Goal: Information Seeking & Learning: Learn about a topic

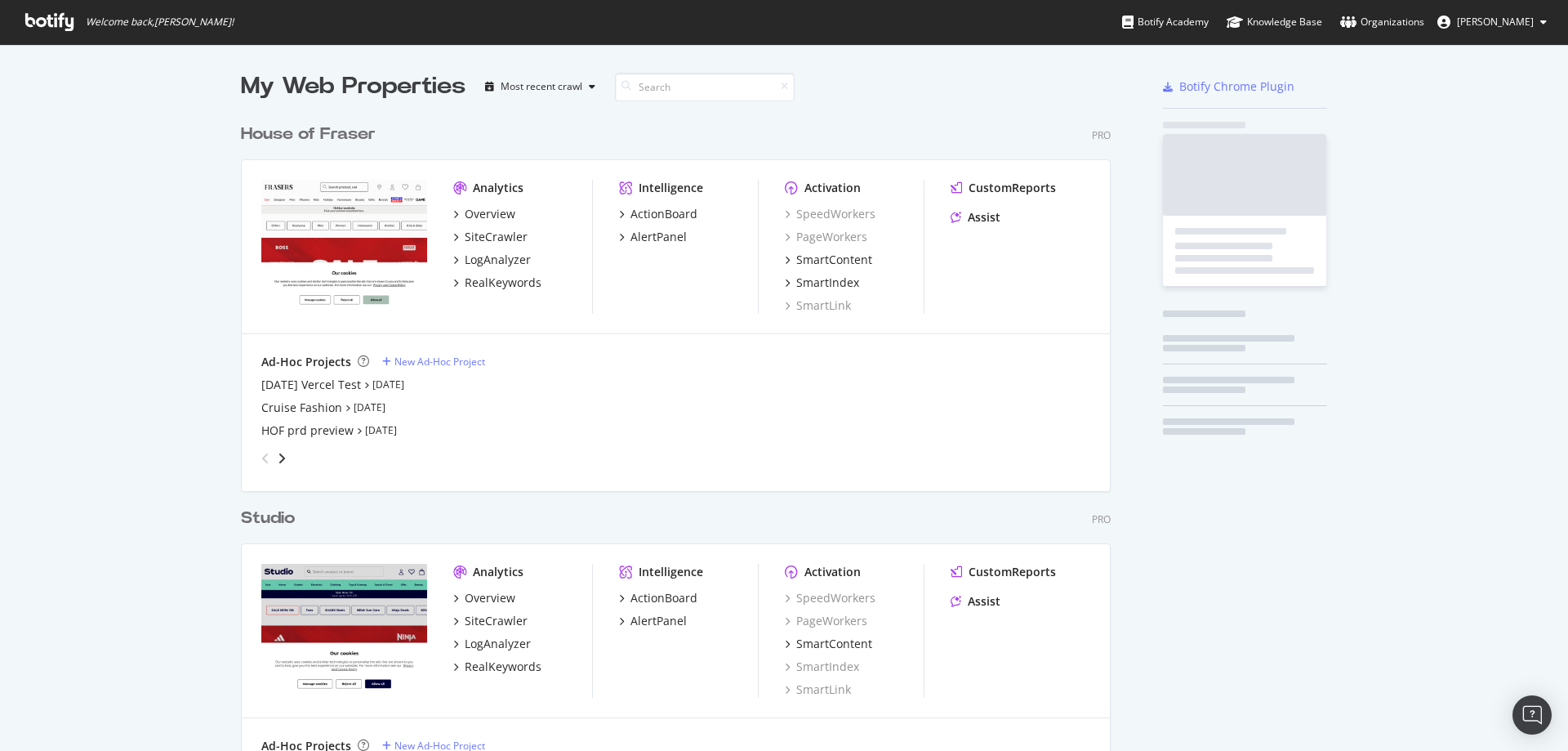
scroll to position [1042, 871]
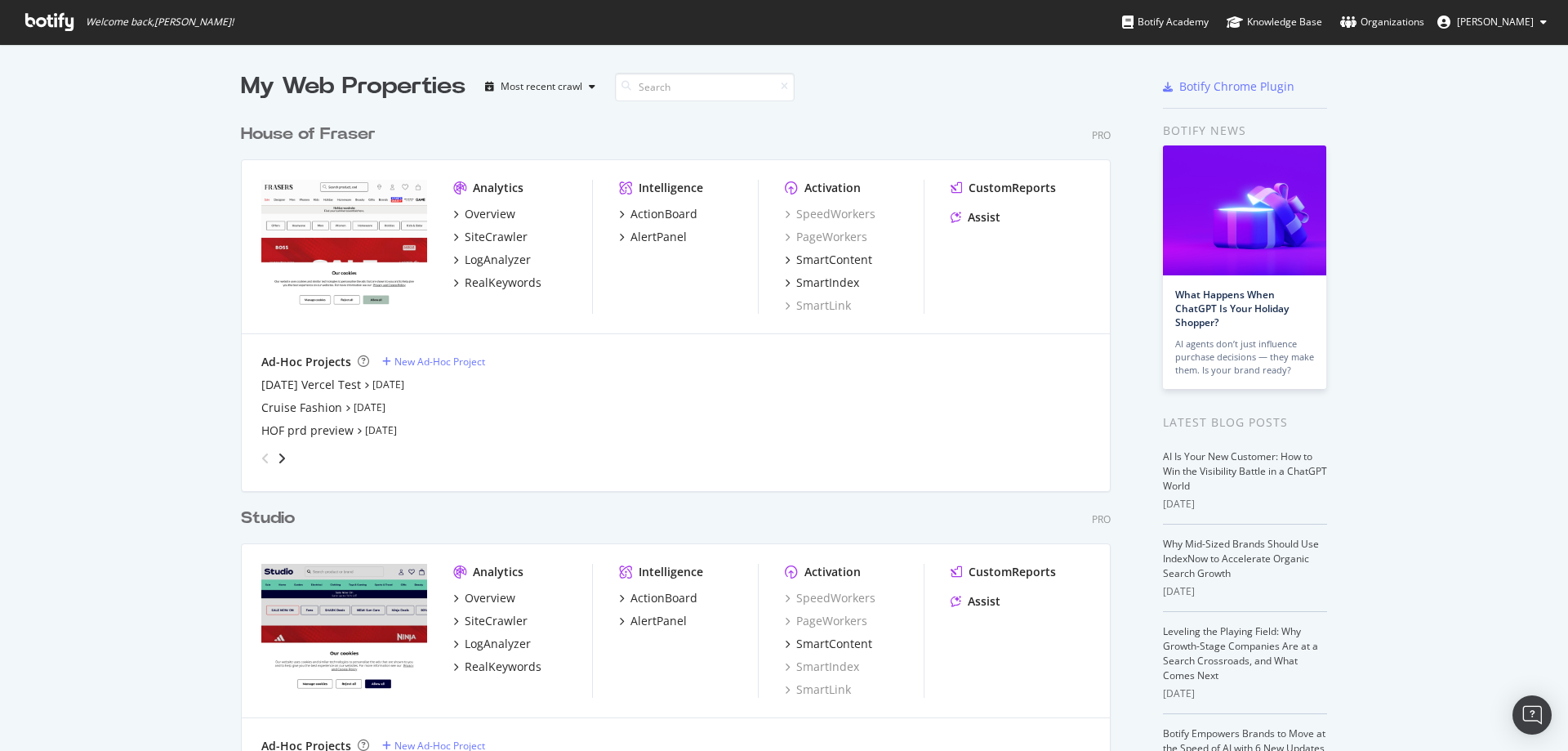
click at [322, 128] on div "House of Fraser" at bounding box center [309, 134] width 134 height 24
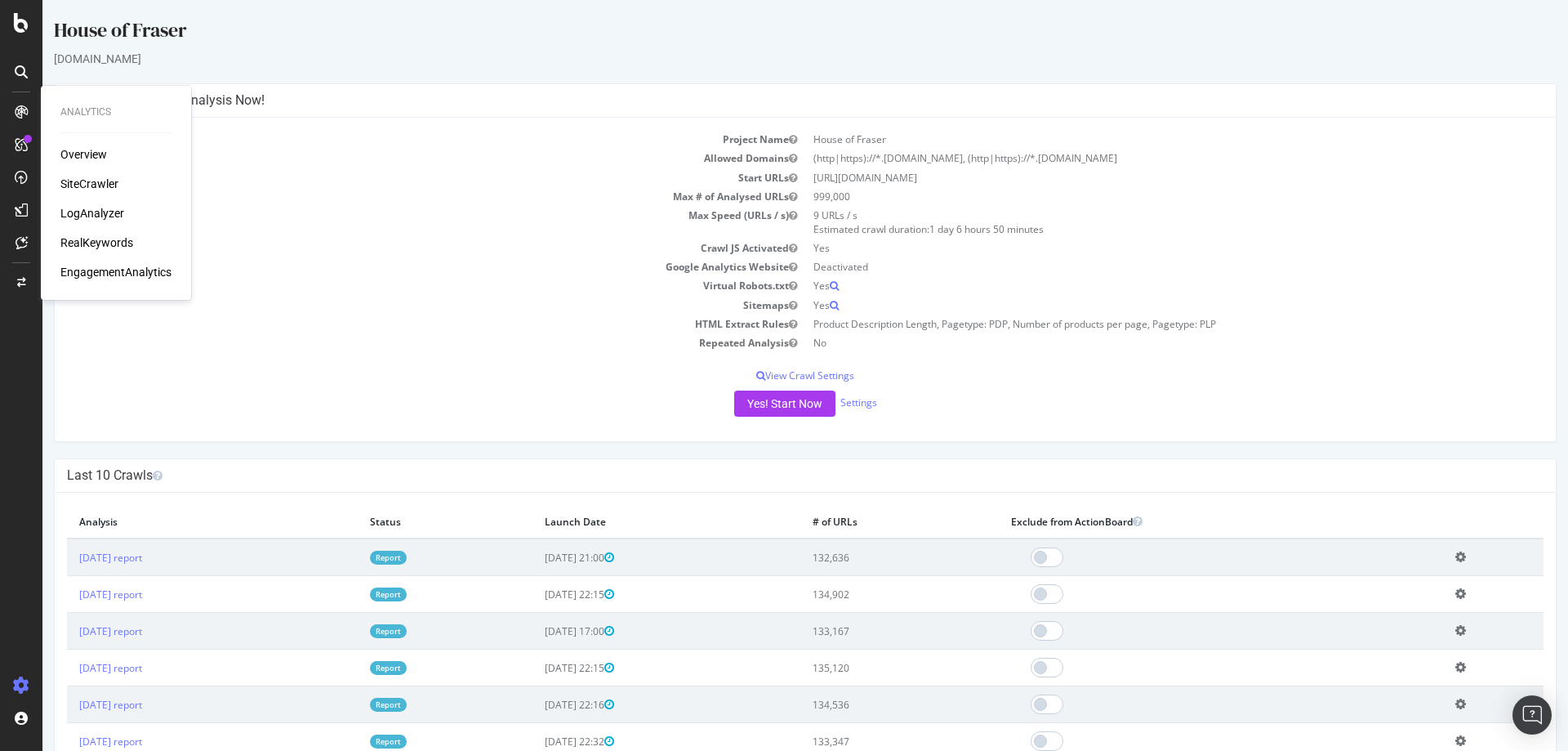
click at [75, 183] on div "SiteCrawler" at bounding box center [89, 183] width 58 height 16
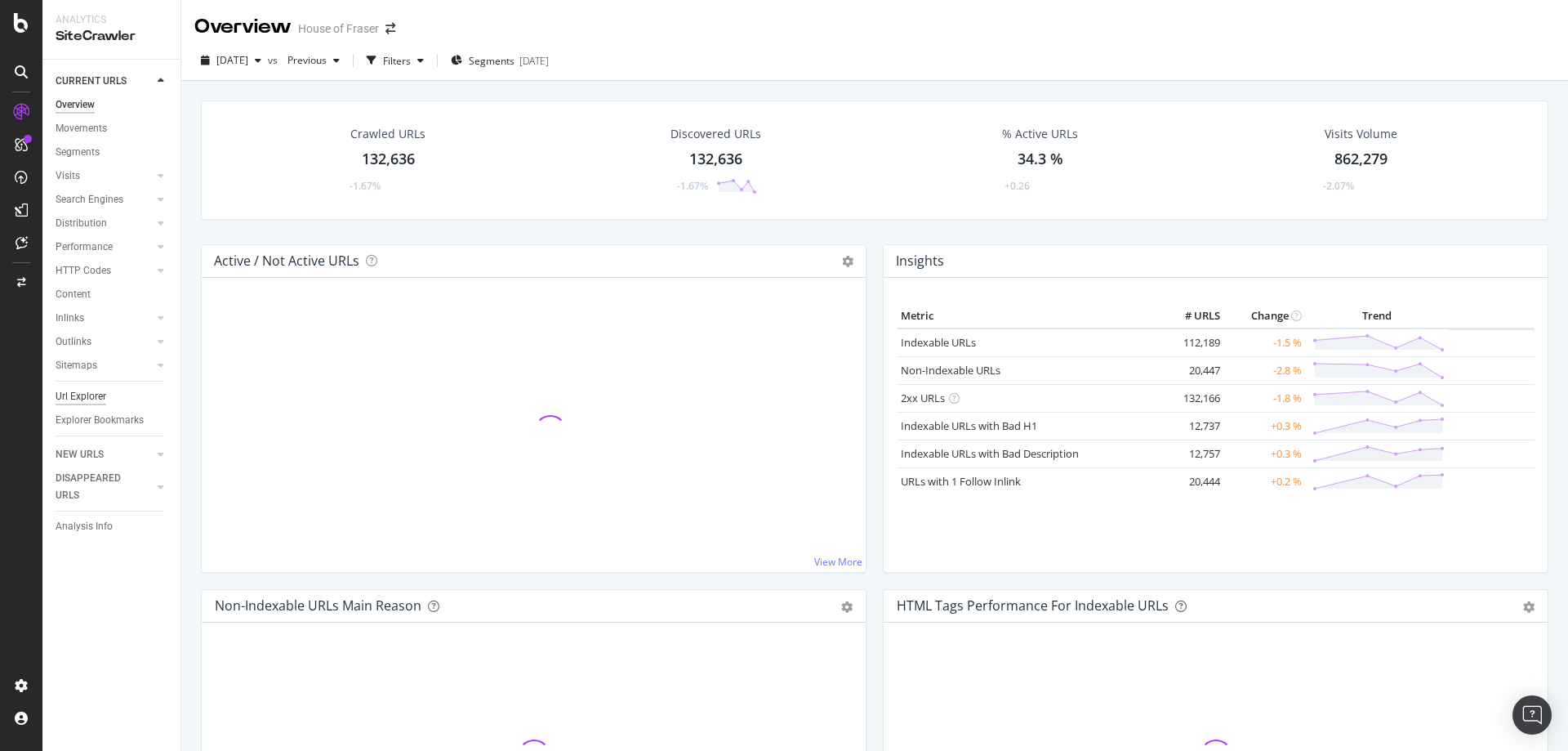
click at [63, 393] on div "Url Explorer" at bounding box center [80, 397] width 50 height 17
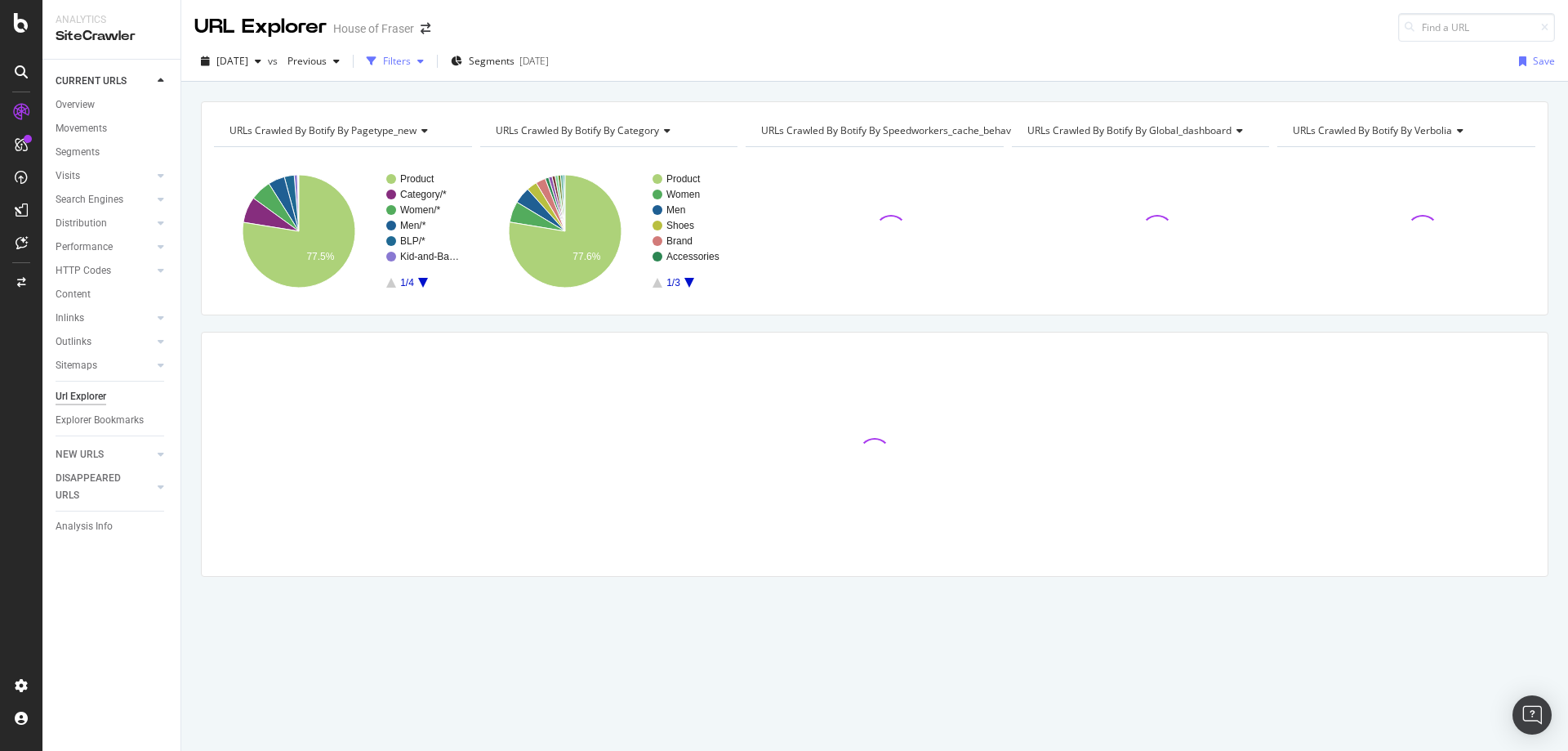
click at [419, 68] on div "Filters" at bounding box center [395, 62] width 70 height 25
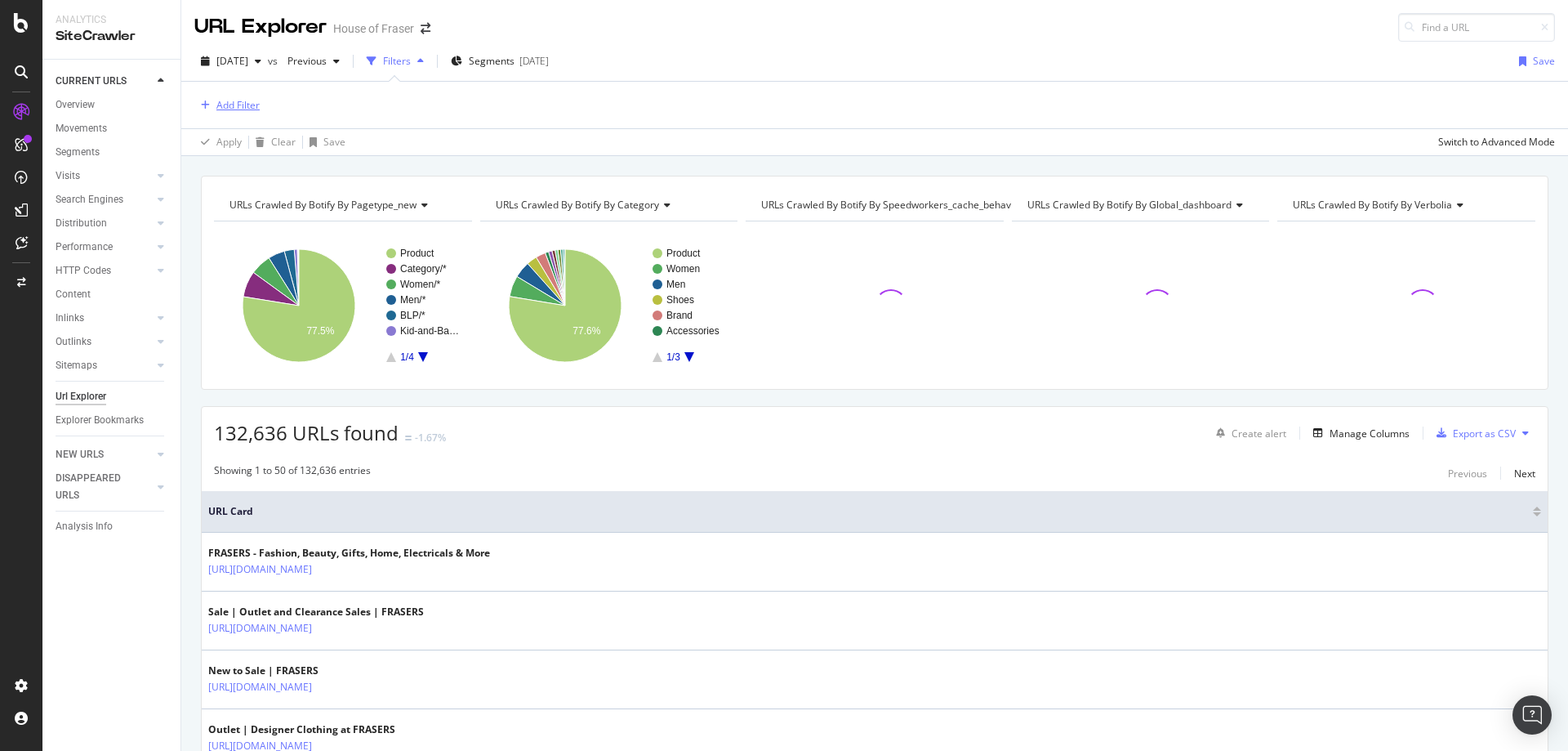
click at [253, 115] on button "Add Filter" at bounding box center [226, 105] width 65 height 20
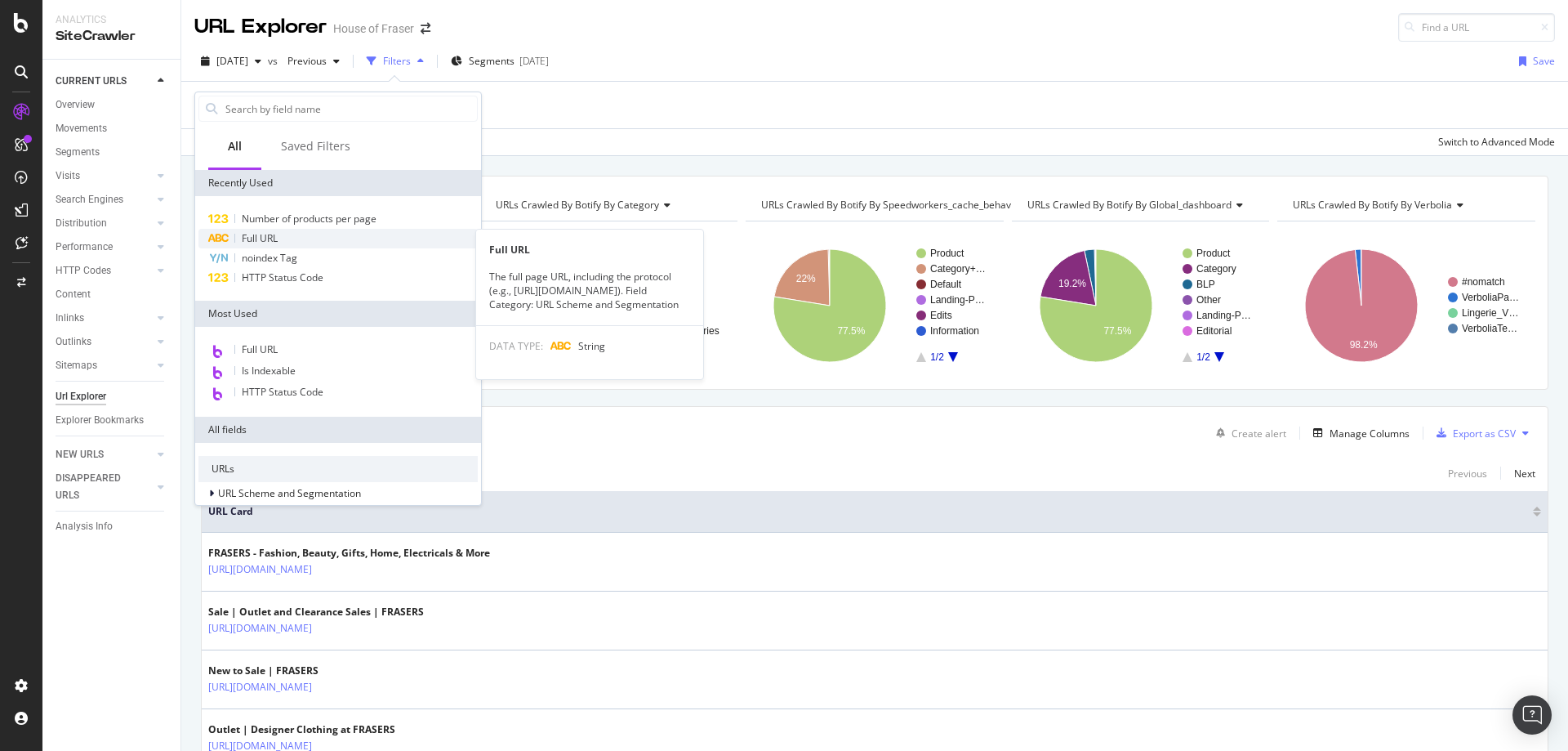
click at [244, 241] on span "Full URL" at bounding box center [259, 238] width 36 height 14
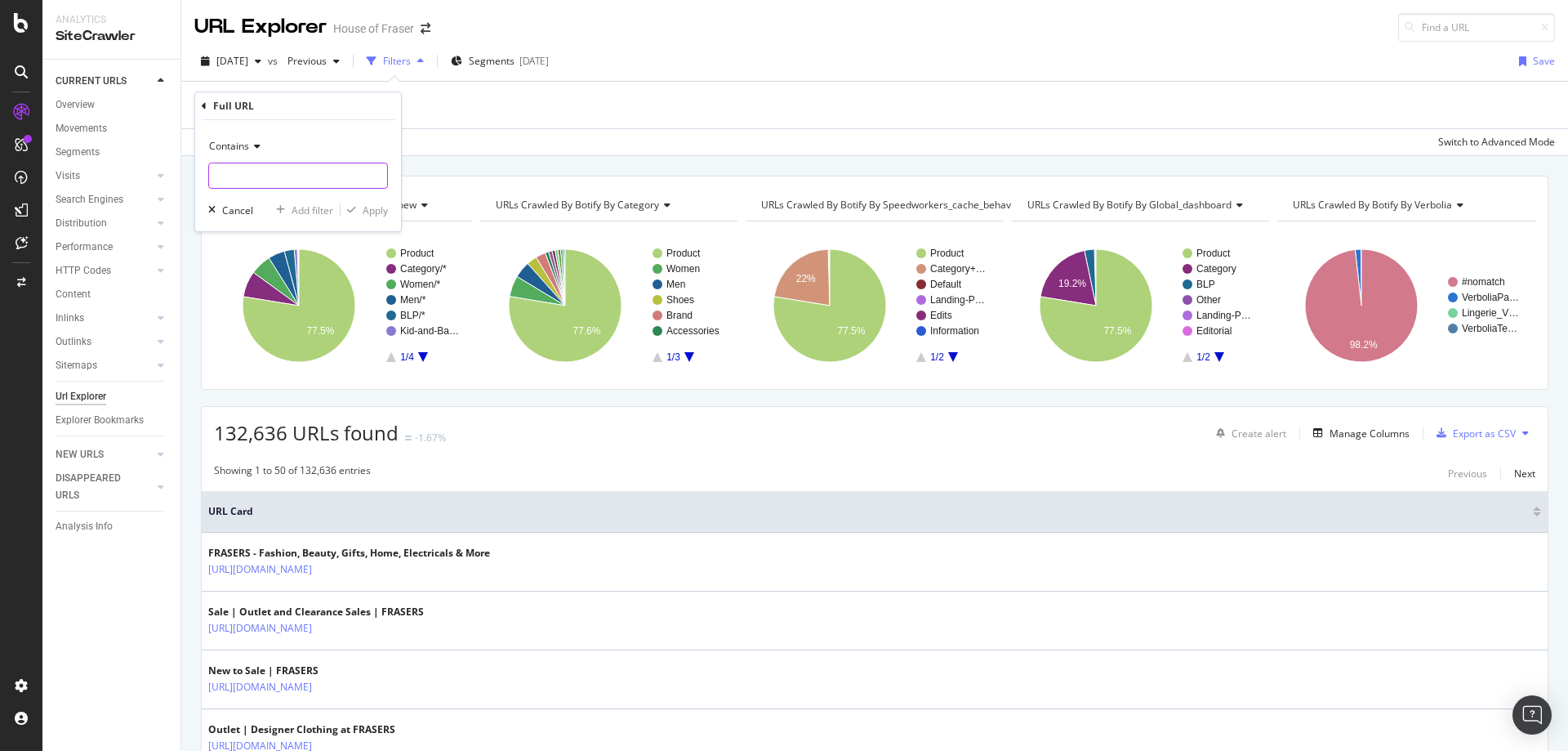
click at [314, 177] on input "text" at bounding box center [298, 176] width 178 height 27
type input "/aape"
click at [363, 207] on div "Apply" at bounding box center [375, 210] width 26 height 14
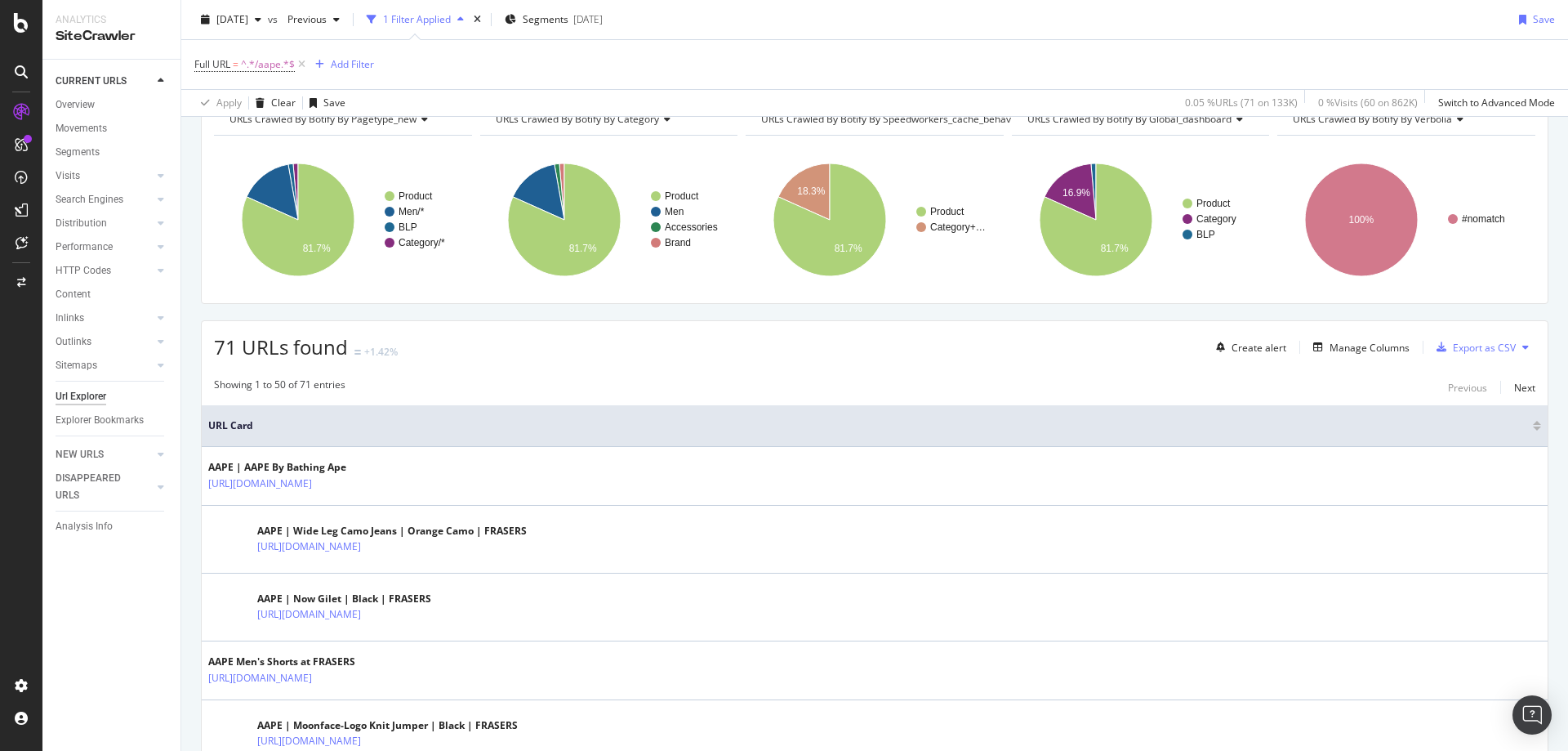
scroll to position [17, 0]
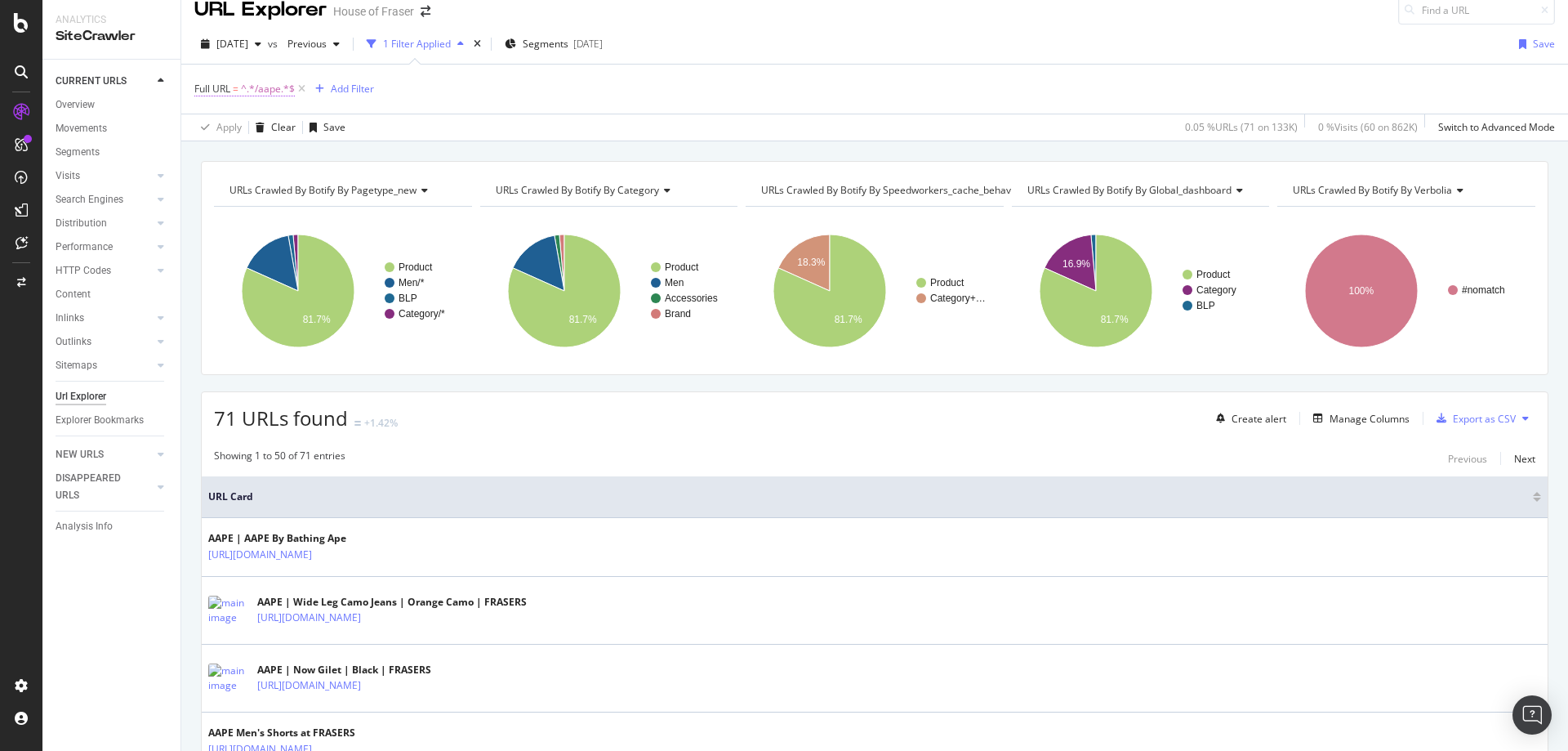
click at [271, 81] on span "^.*/aape.*$" at bounding box center [268, 89] width 54 height 23
click at [273, 156] on input "/aape" at bounding box center [286, 157] width 154 height 27
click at [259, 157] on input "/aape" at bounding box center [286, 157] width 154 height 27
type input "/bathing-ape"
click at [359, 198] on div "Apply" at bounding box center [365, 191] width 47 height 15
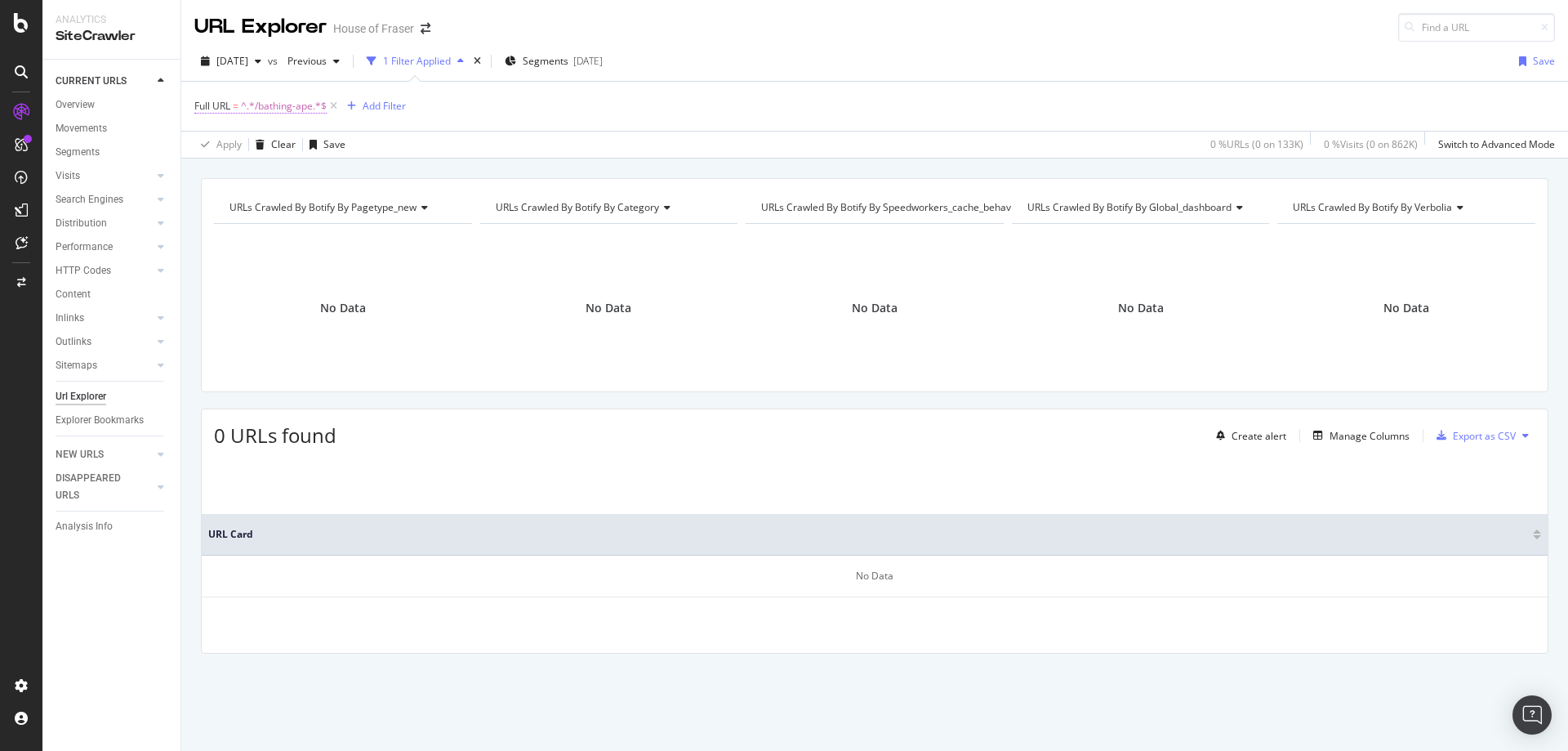
click at [258, 106] on span "^.*/bathing-ape.*$" at bounding box center [284, 106] width 86 height 23
click at [280, 175] on input "/bathing-ape" at bounding box center [286, 174] width 154 height 27
type input "/aape"
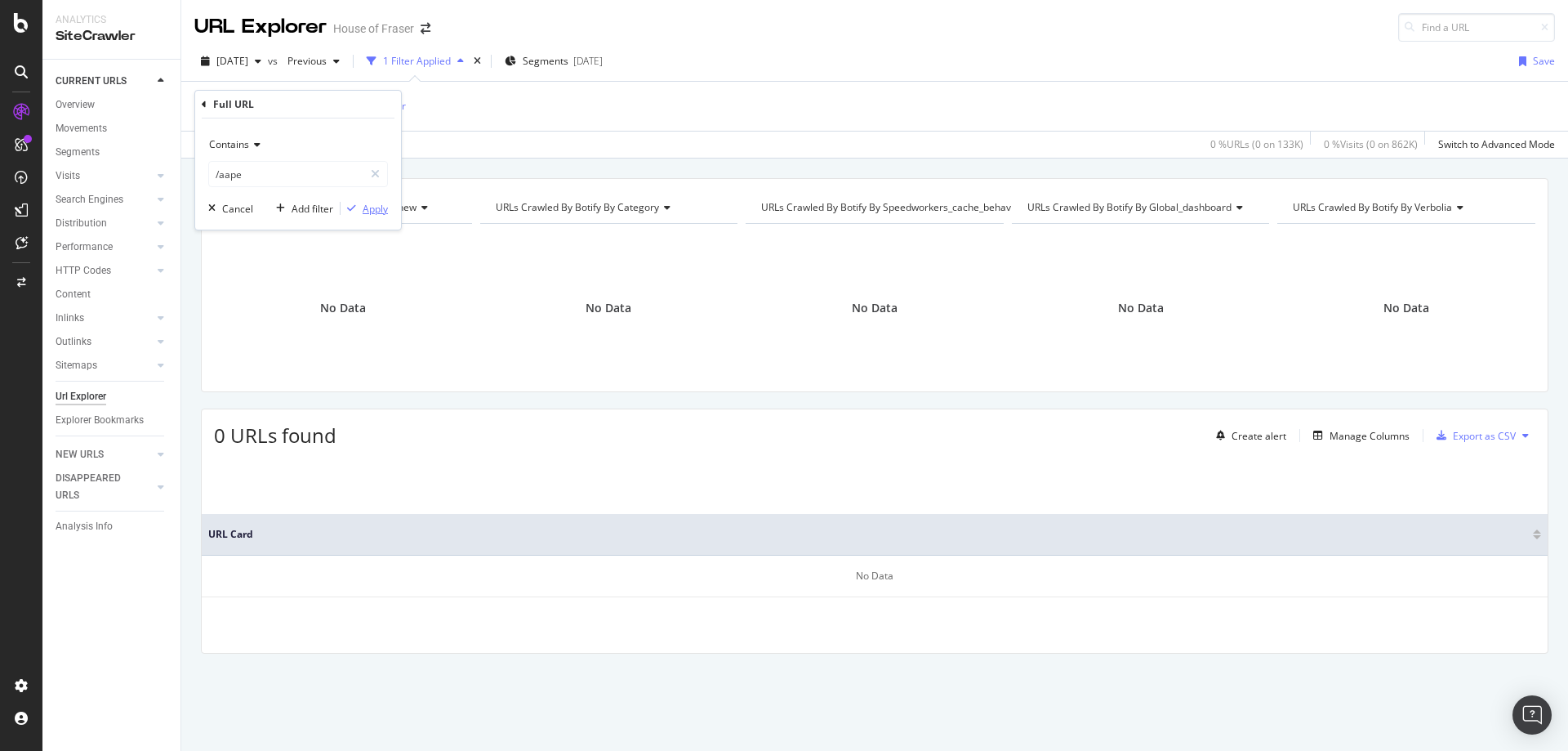
click at [369, 208] on div "Apply" at bounding box center [375, 208] width 26 height 14
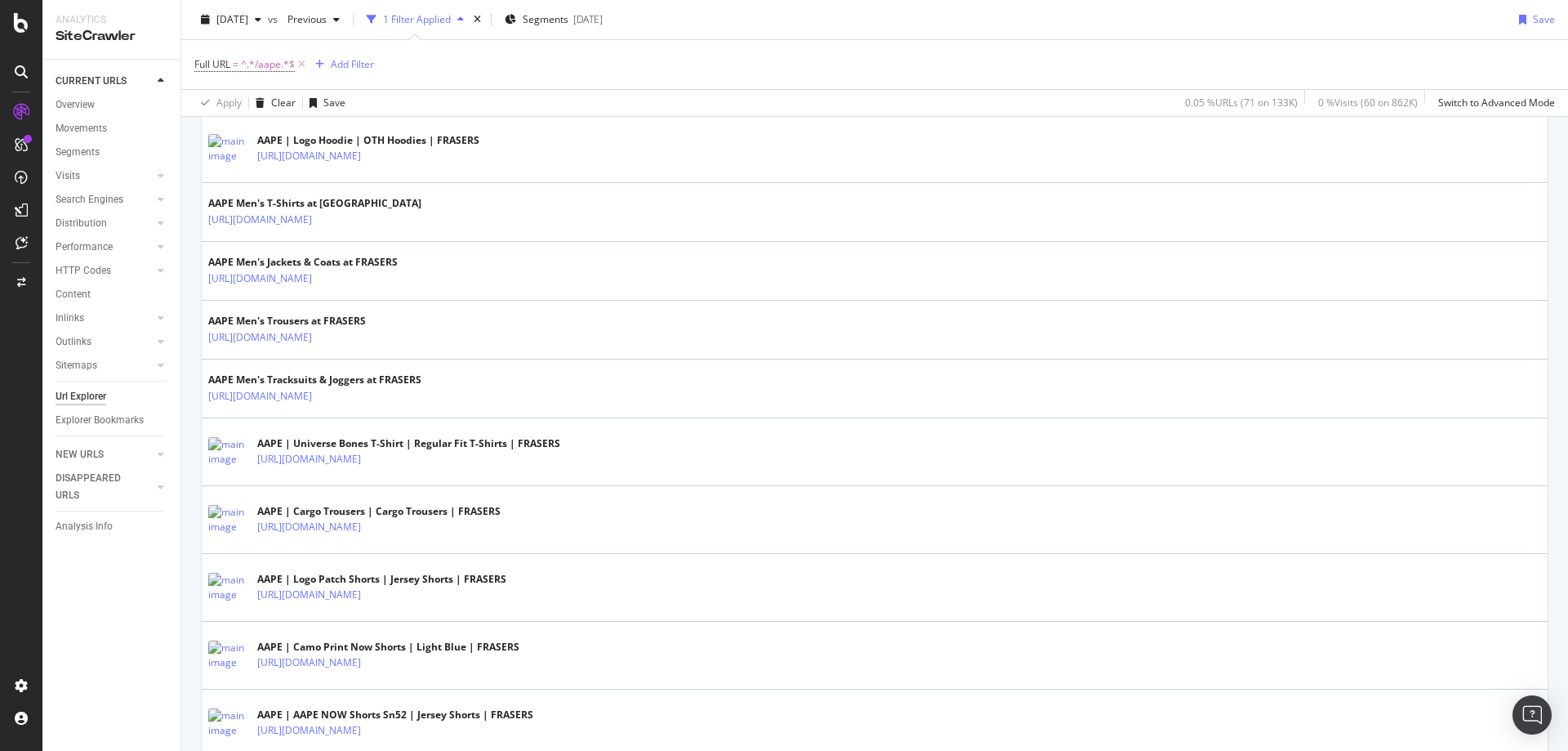
scroll to position [870, 0]
click at [568, 27] on span "Segments" at bounding box center [545, 19] width 45 height 14
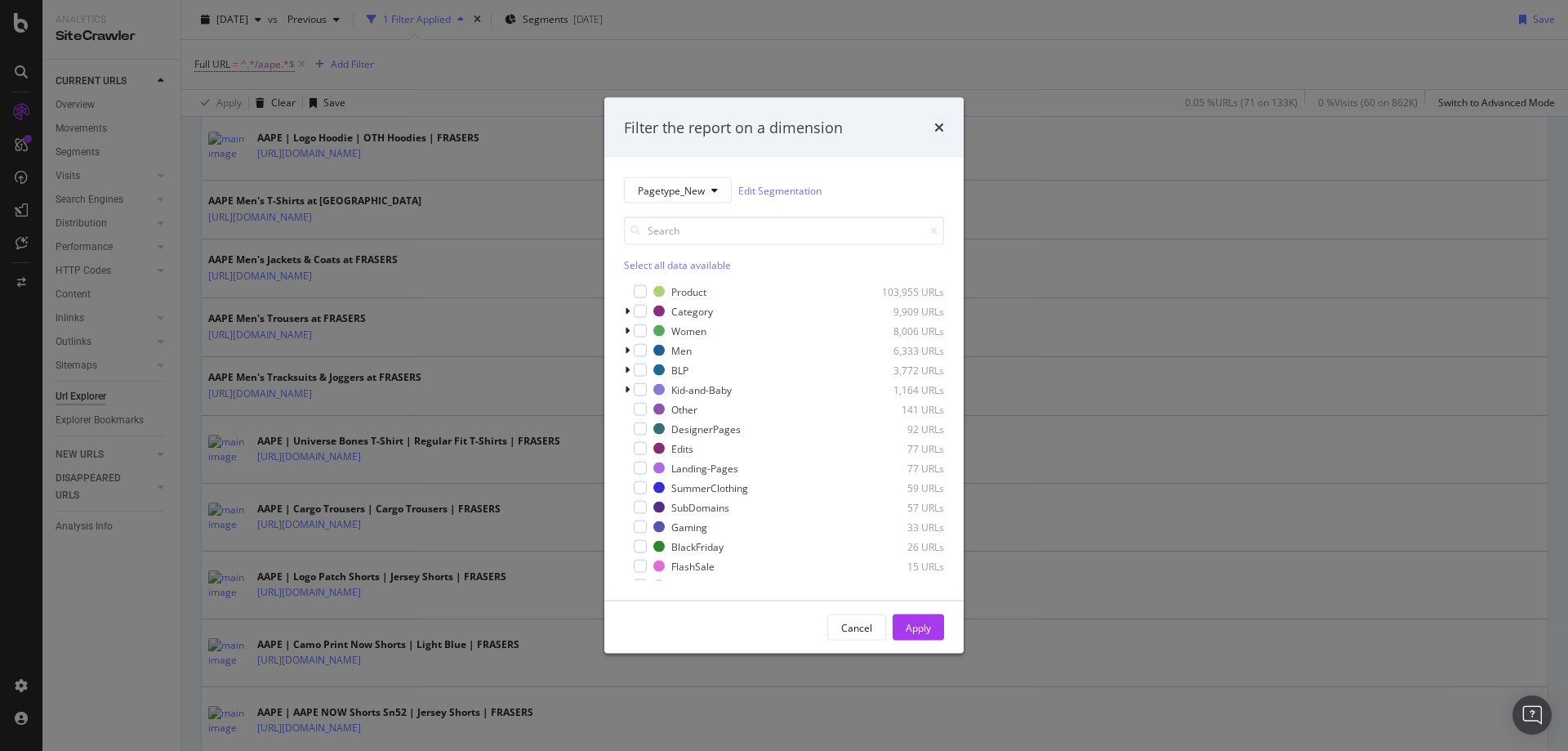
click at [668, 265] on div "Select all data available" at bounding box center [784, 265] width 320 height 14
click at [646, 293] on div "modal" at bounding box center [641, 292] width 13 height 13
click at [915, 635] on div "Apply" at bounding box center [918, 627] width 26 height 14
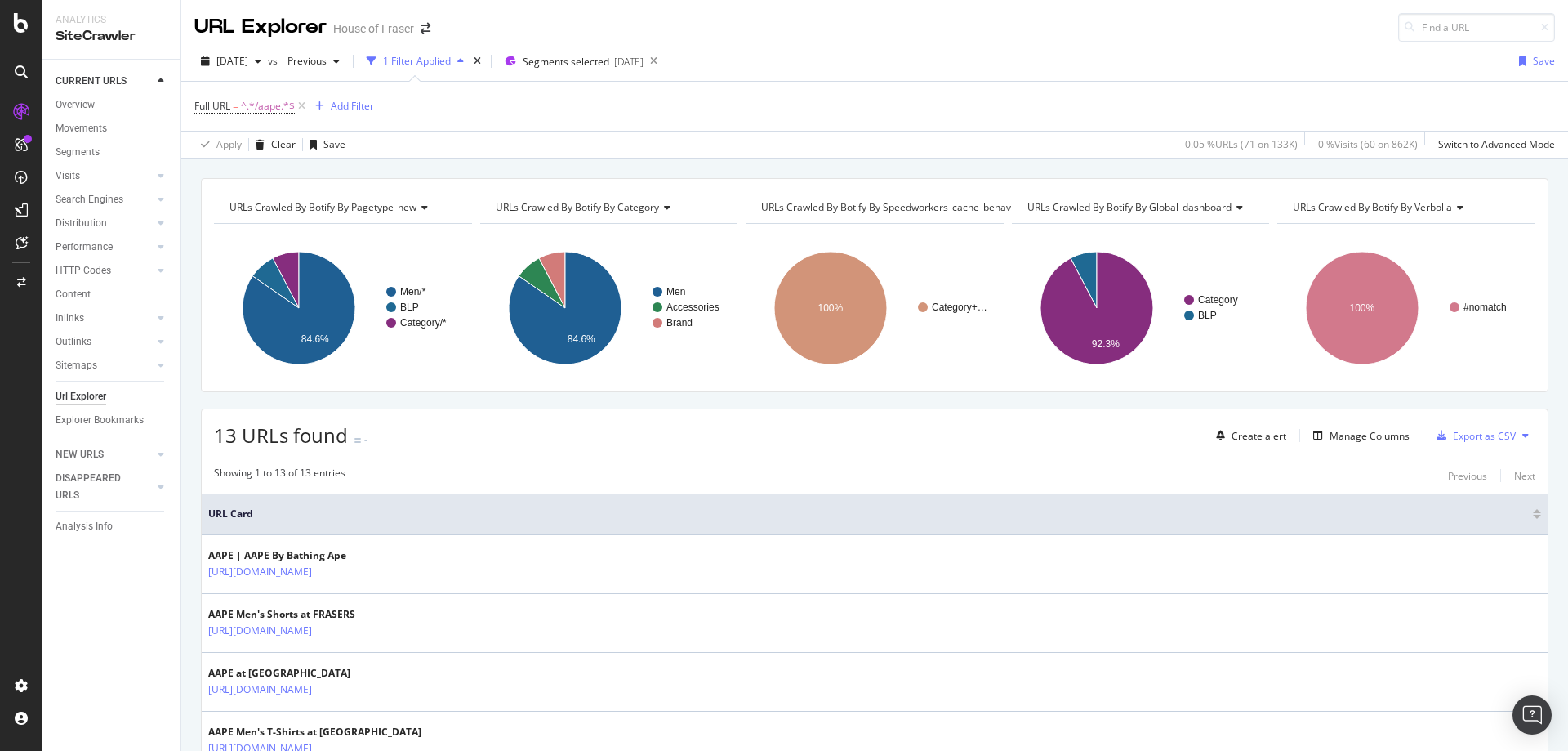
scroll to position [125, 0]
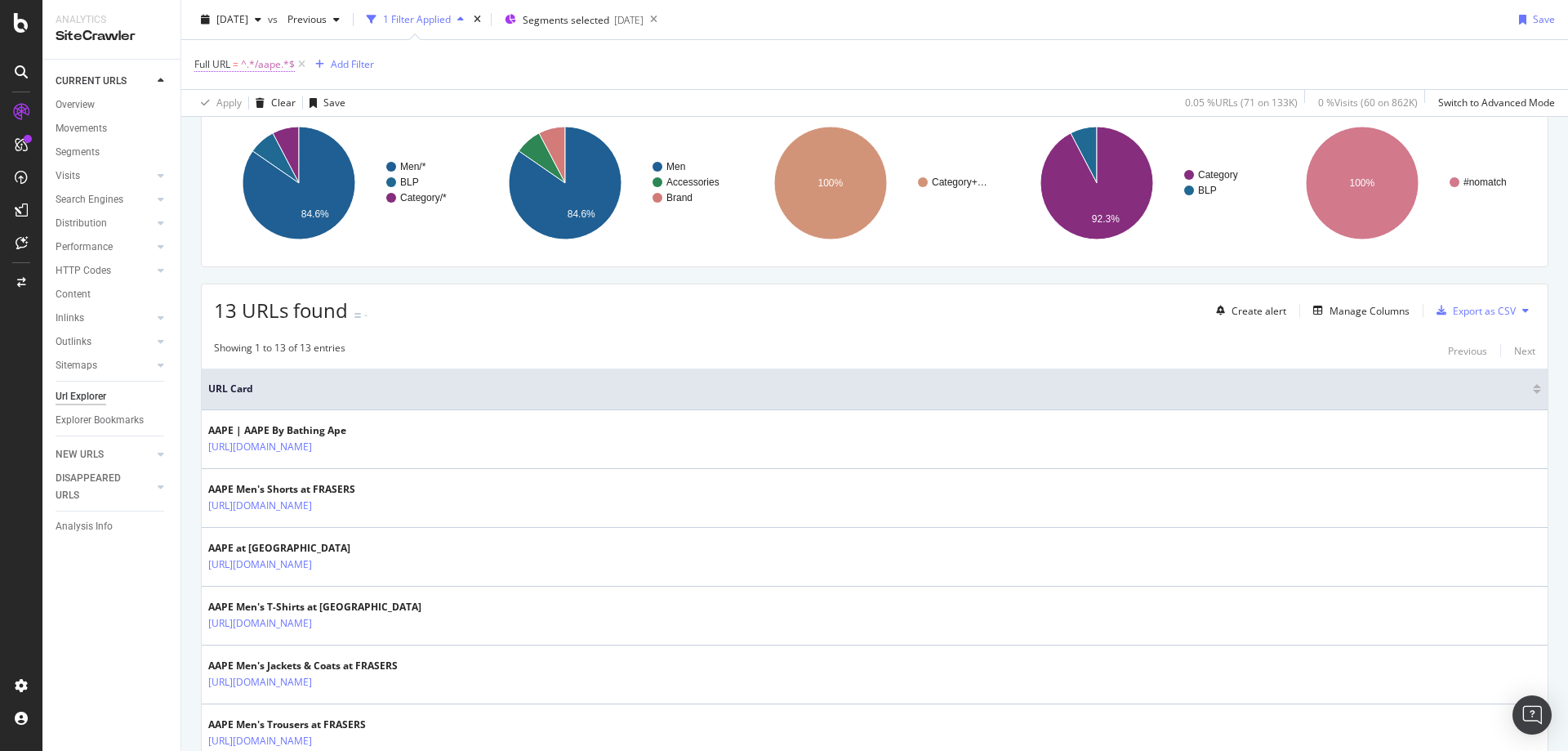
click at [282, 64] on span "^.*/aape.*$" at bounding box center [268, 64] width 54 height 23
click at [287, 135] on input "/aape" at bounding box center [286, 133] width 154 height 27
type input "/la-sportiva"
click at [368, 170] on div "Apply" at bounding box center [375, 167] width 26 height 14
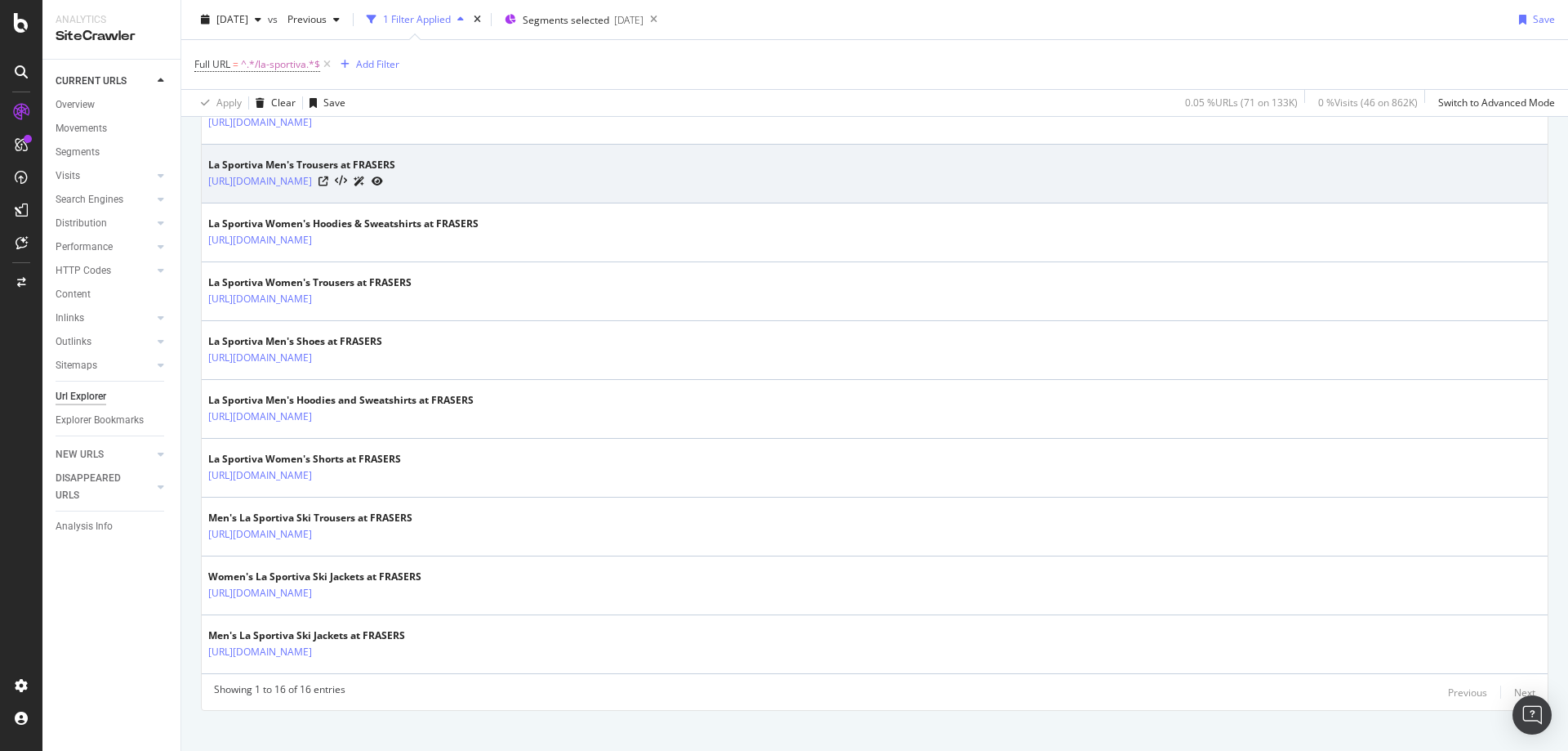
scroll to position [819, 0]
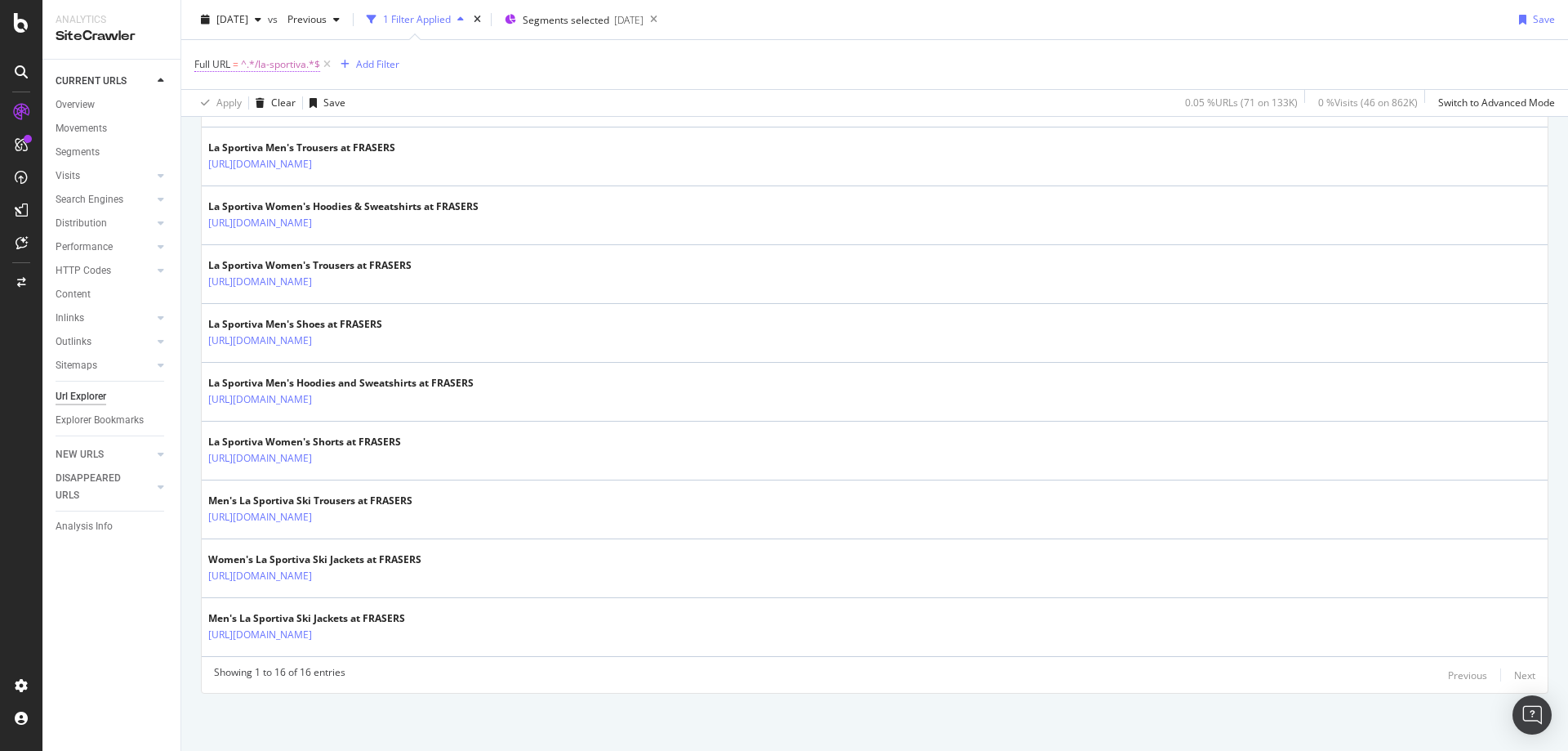
click at [287, 67] on span "^.*/la-sportiva.*$" at bounding box center [281, 64] width 80 height 23
click at [371, 135] on icon at bounding box center [375, 133] width 9 height 11
click at [319, 128] on input "text" at bounding box center [298, 133] width 178 height 27
paste input "[PERSON_NAME]"
type input "[PERSON_NAME]"
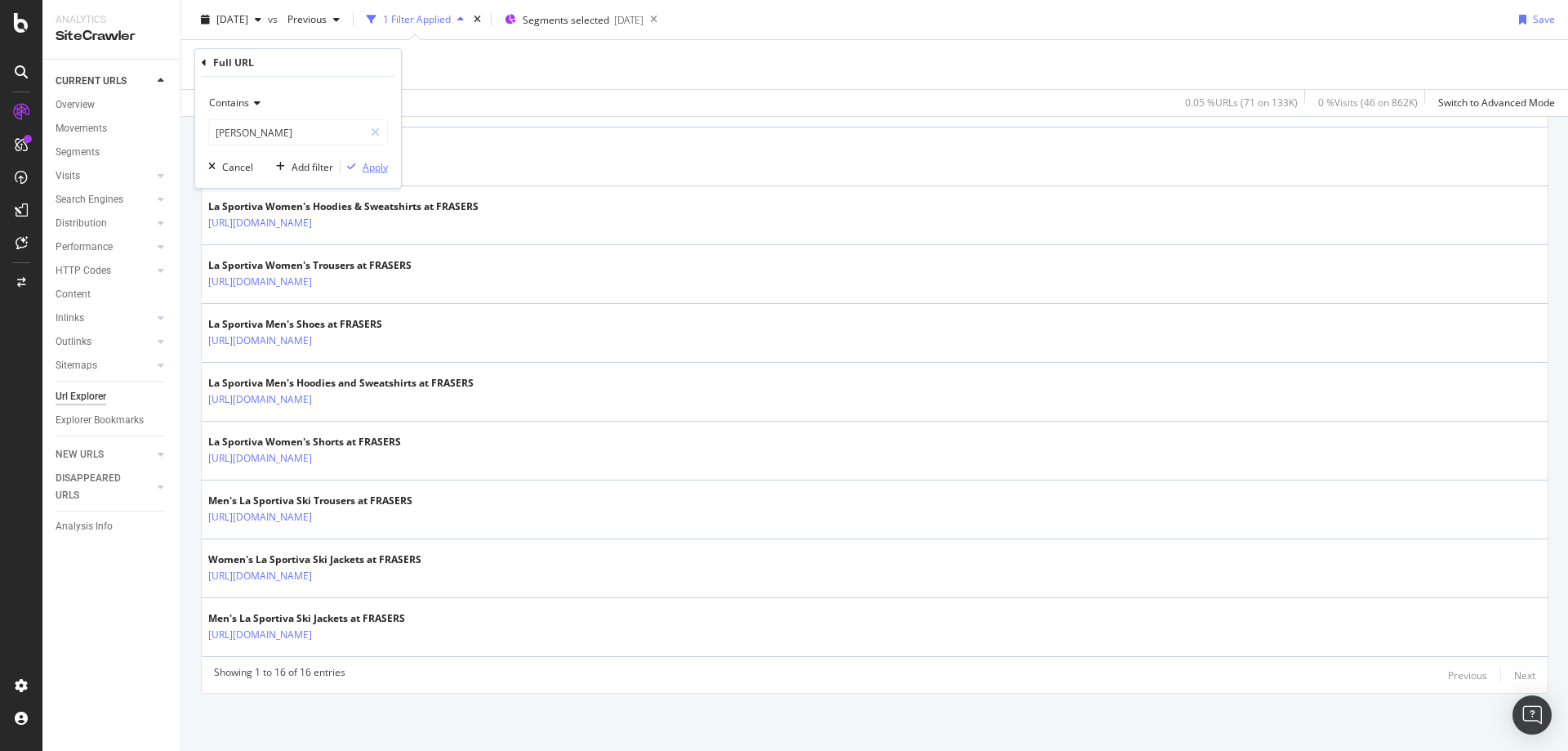
click at [355, 169] on icon "button" at bounding box center [351, 167] width 9 height 9
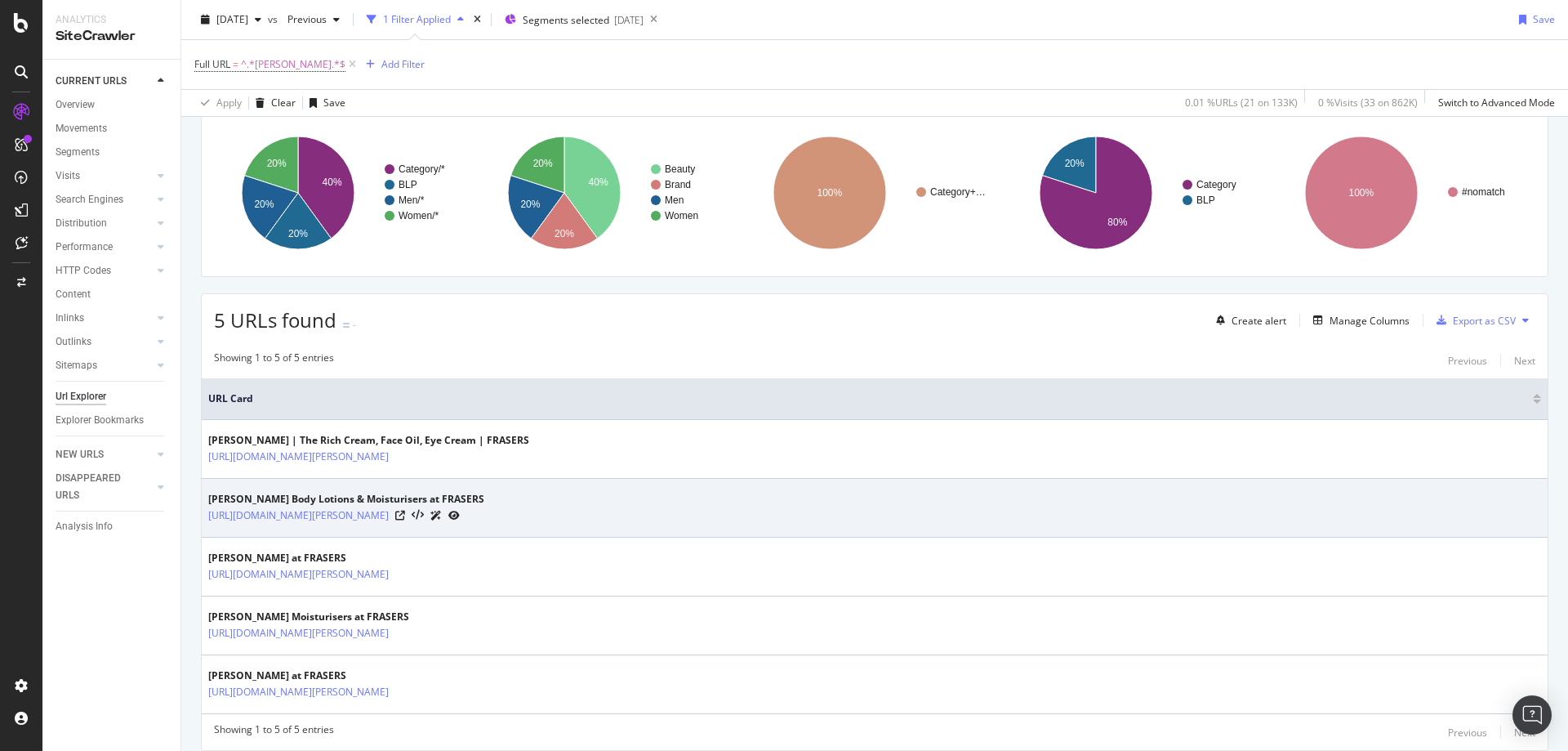
scroll to position [172, 0]
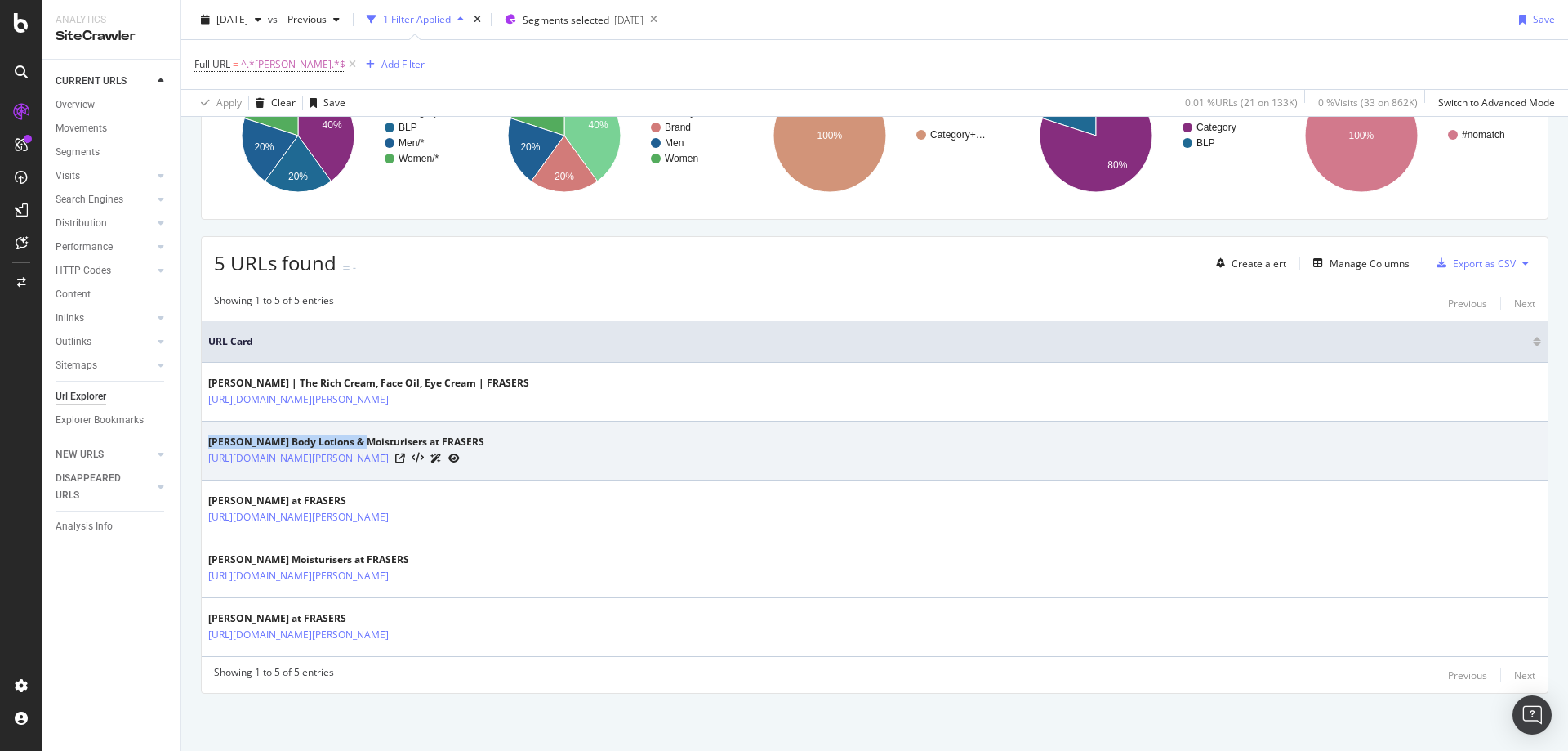
drag, startPoint x: 360, startPoint y: 443, endPoint x: 211, endPoint y: 444, distance: 149.0
click at [211, 444] on div "[PERSON_NAME] Body Lotions & Moisturisers at FRASERS" at bounding box center [347, 442] width 276 height 15
copy div "[PERSON_NAME] Body Lotions"
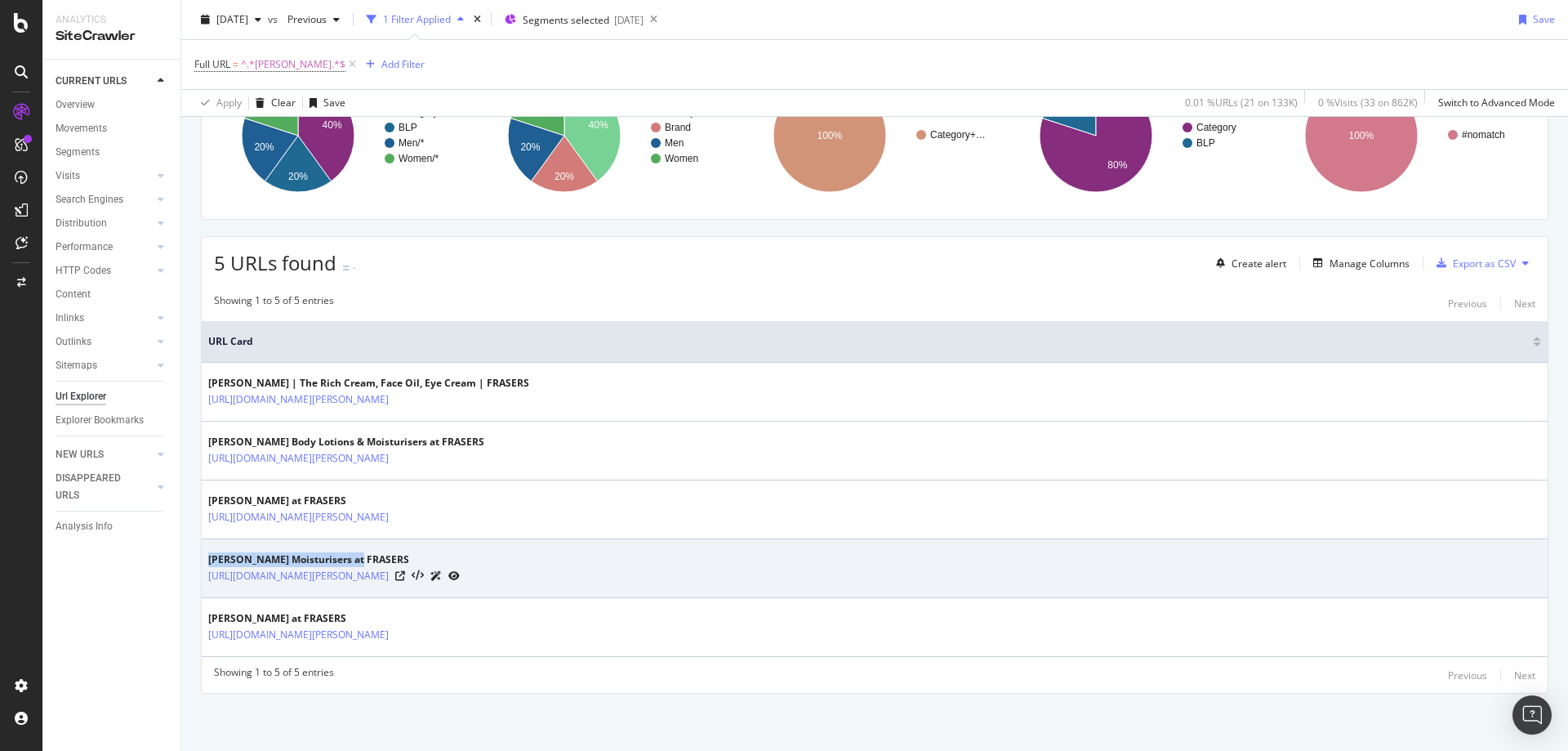
drag, startPoint x: 357, startPoint y: 563, endPoint x: 205, endPoint y: 559, distance: 152.1
click at [205, 559] on td "[PERSON_NAME] Moisturisers at FRASERS [URL][DOMAIN_NAME][PERSON_NAME]" at bounding box center [875, 568] width 1346 height 59
copy div "[PERSON_NAME] Moisturisers"
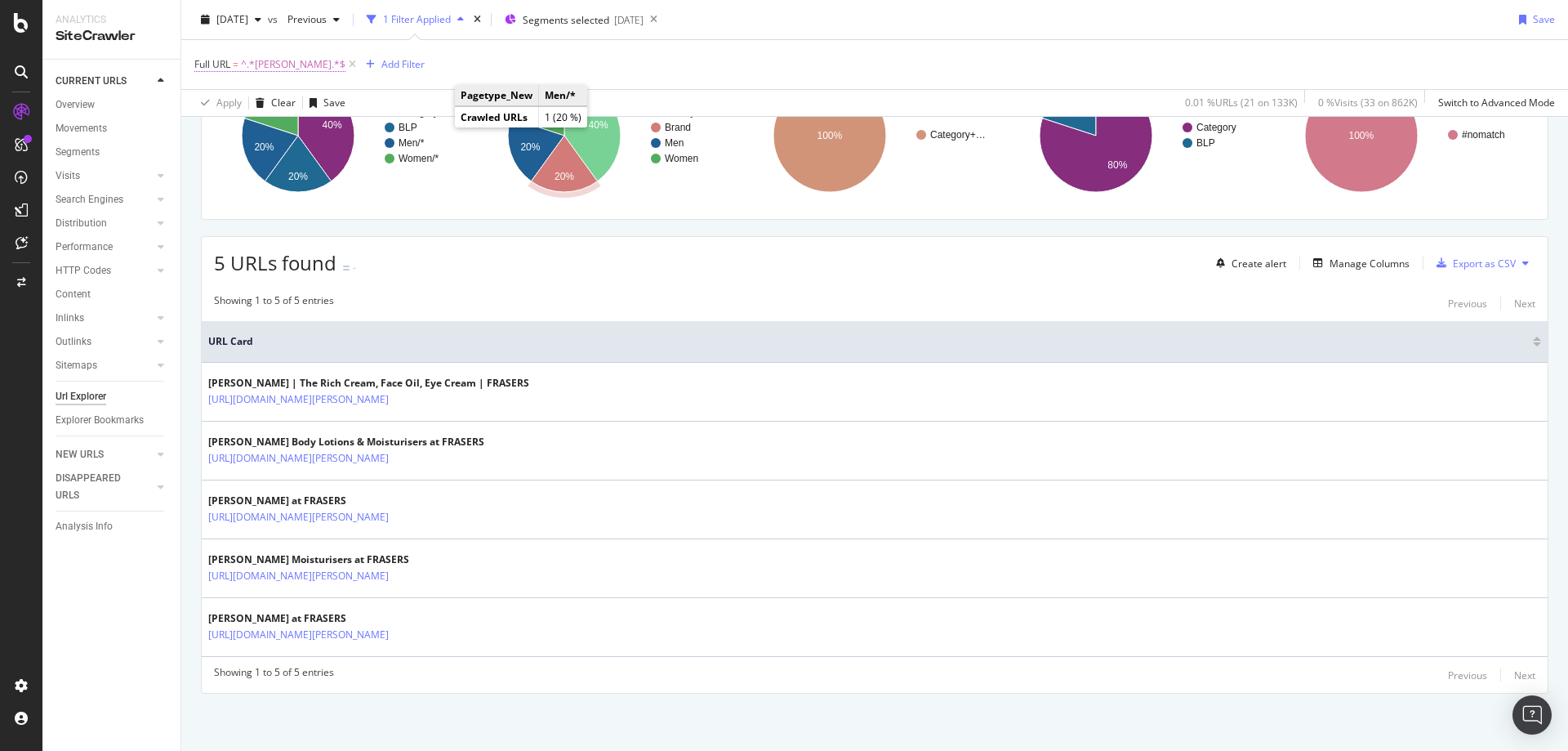
click at [271, 62] on span "^.*[PERSON_NAME].*$" at bounding box center [294, 64] width 104 height 23
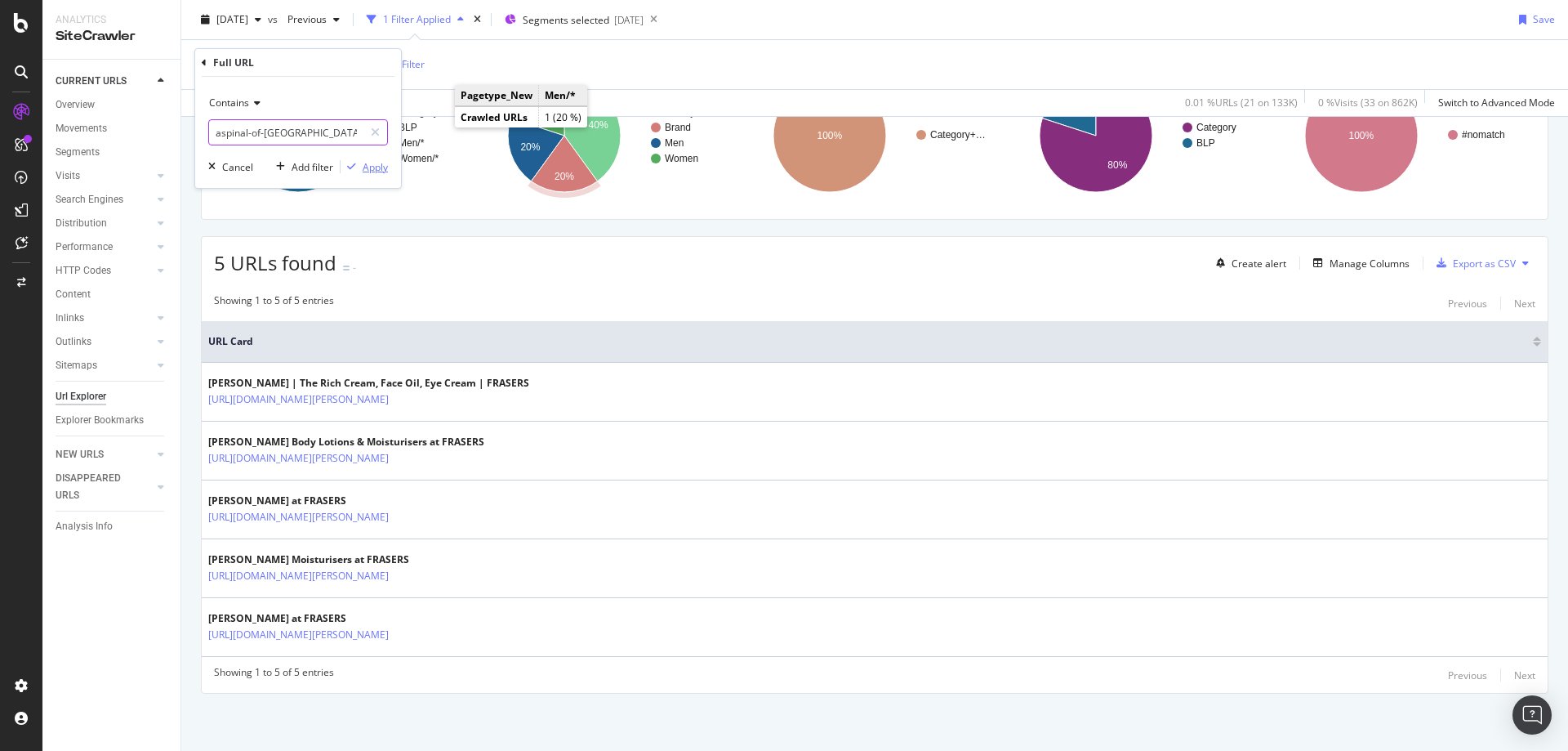
type input "aspinal-of-[GEOGRAPHIC_DATA]"
click at [363, 169] on div "Apply" at bounding box center [375, 167] width 26 height 14
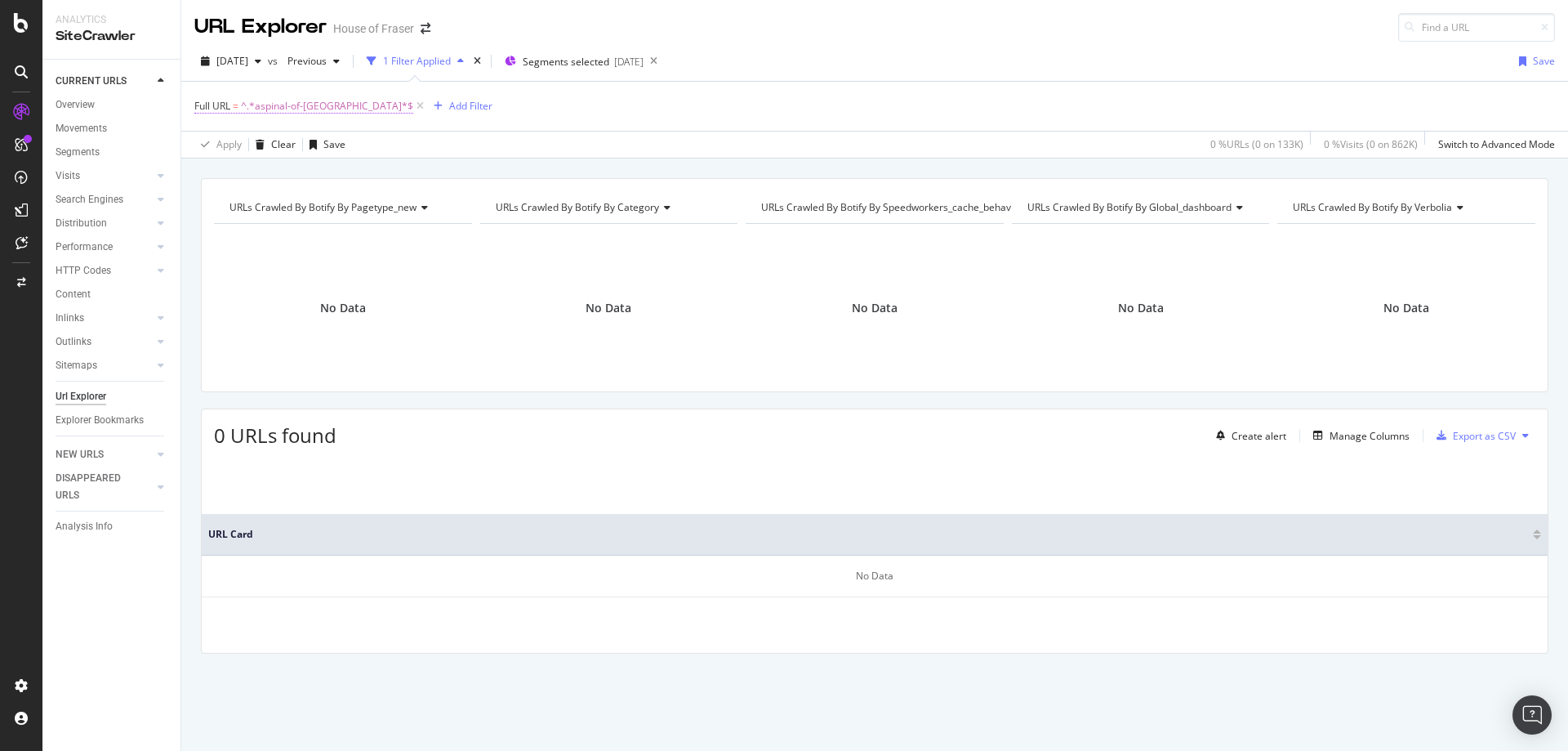
click at [287, 103] on span "^.*aspinal-of-[GEOGRAPHIC_DATA]*$" at bounding box center [328, 106] width 172 height 23
click at [297, 175] on input "aspinal-of-[GEOGRAPHIC_DATA]" at bounding box center [286, 174] width 154 height 27
click at [297, 175] on input "c" at bounding box center [298, 174] width 178 height 27
type input "converse"
click at [349, 206] on icon "button" at bounding box center [351, 208] width 9 height 9
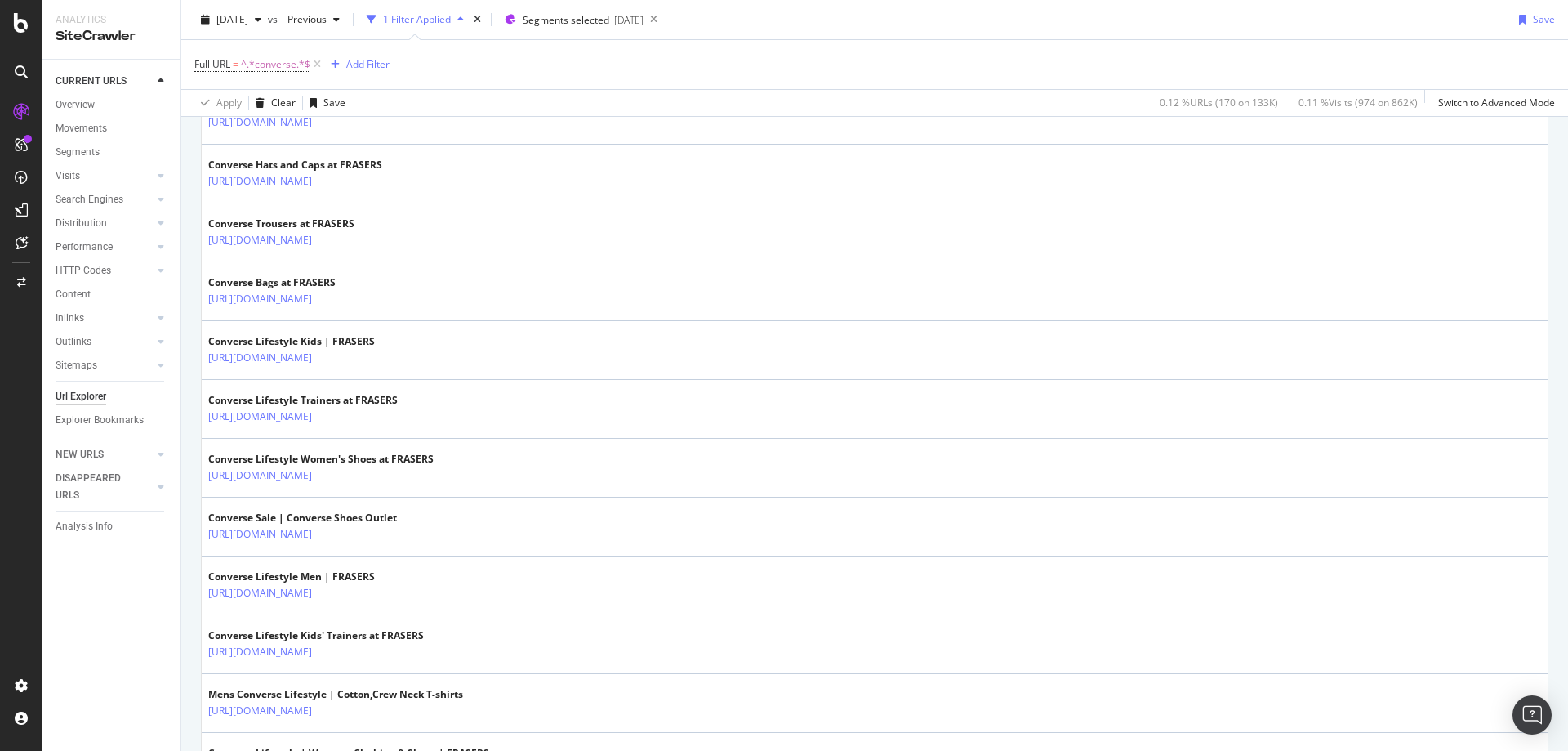
scroll to position [1093, 0]
click at [376, 67] on div "Add Filter" at bounding box center [368, 63] width 44 height 14
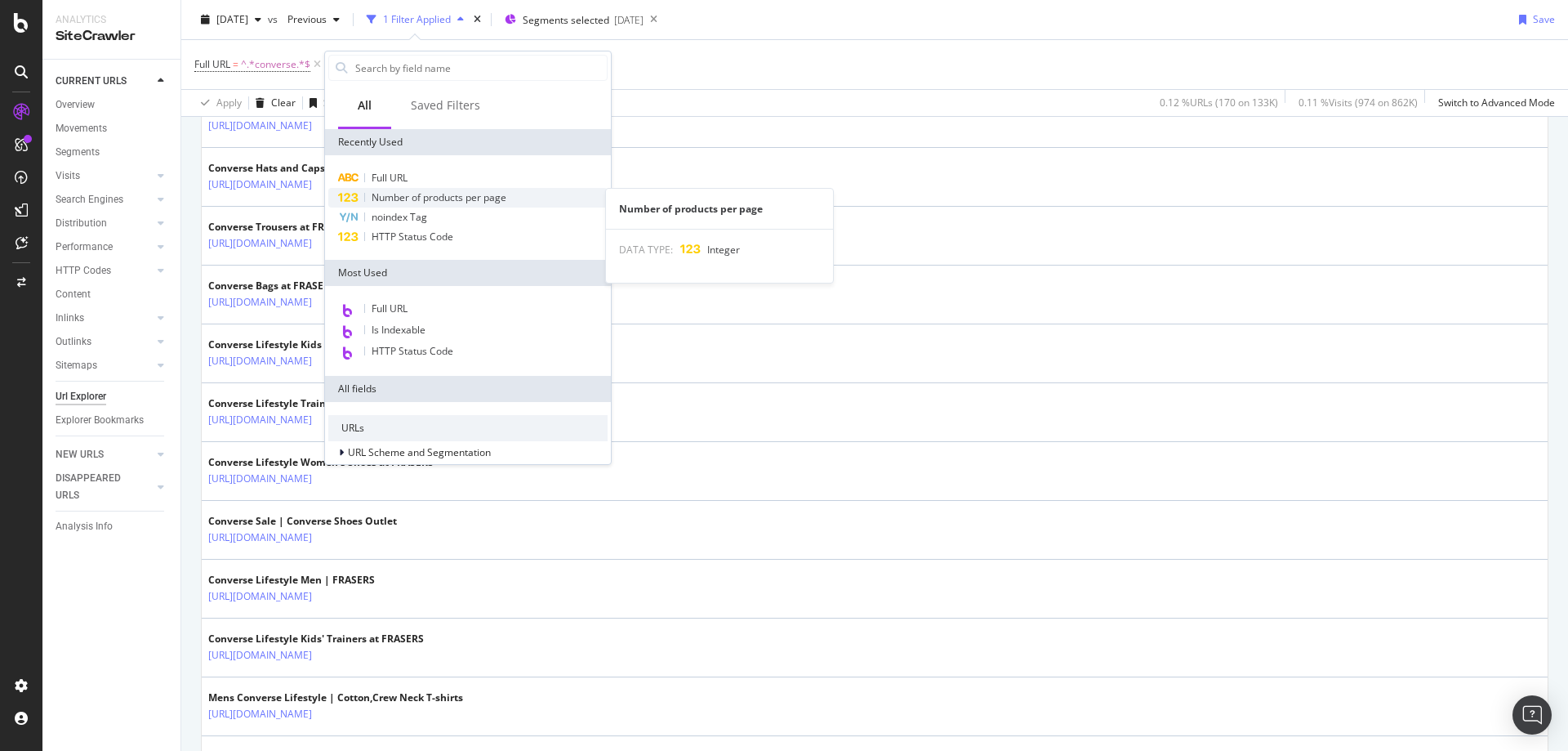
click at [421, 196] on span "Number of products per page" at bounding box center [439, 197] width 134 height 14
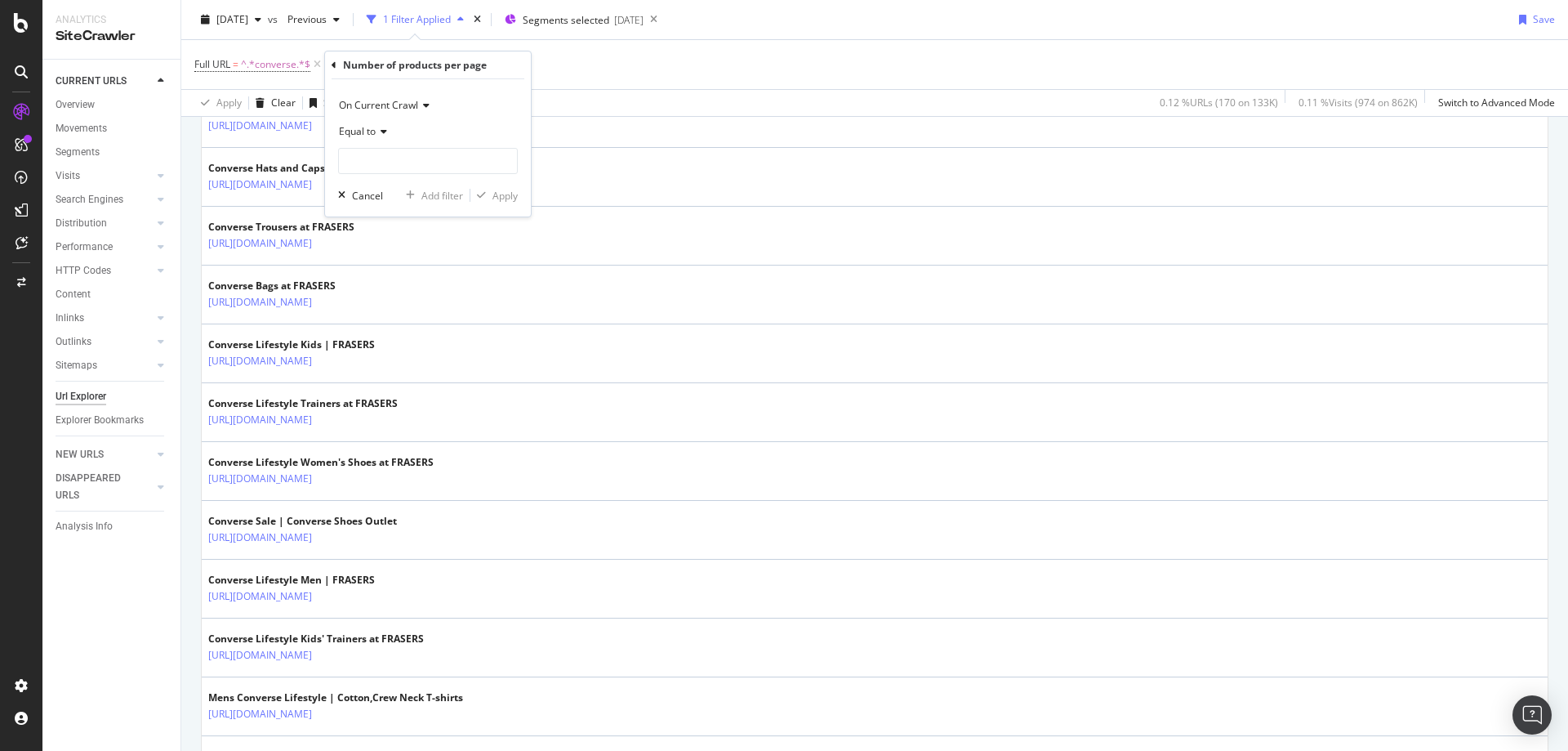
click at [355, 127] on span "Equal to" at bounding box center [357, 131] width 37 height 14
click at [389, 337] on div "Exists" at bounding box center [429, 335] width 175 height 21
click at [499, 171] on div "Apply" at bounding box center [505, 166] width 26 height 14
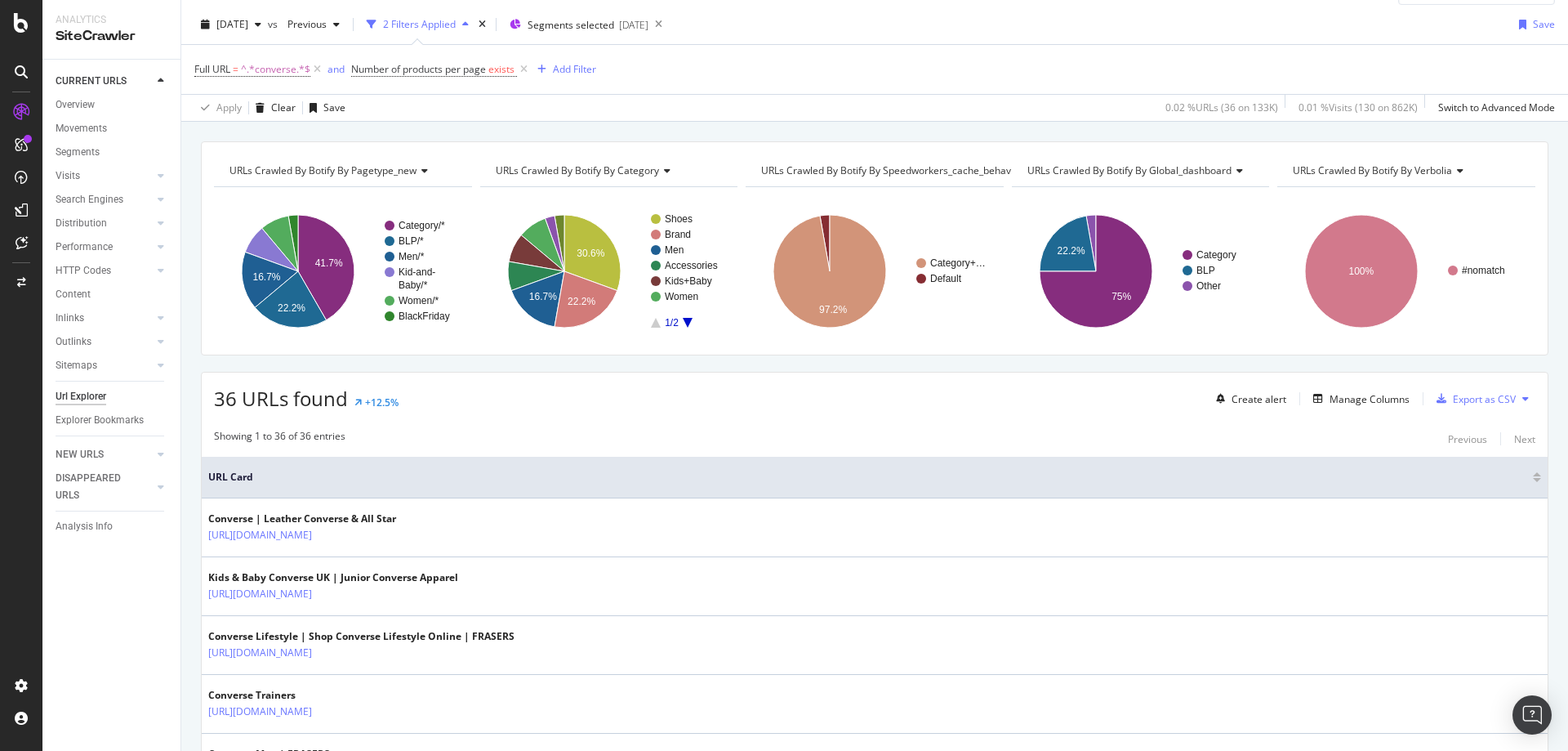
scroll to position [36, 0]
click at [1328, 408] on div "Manage Columns" at bounding box center [1358, 399] width 103 height 18
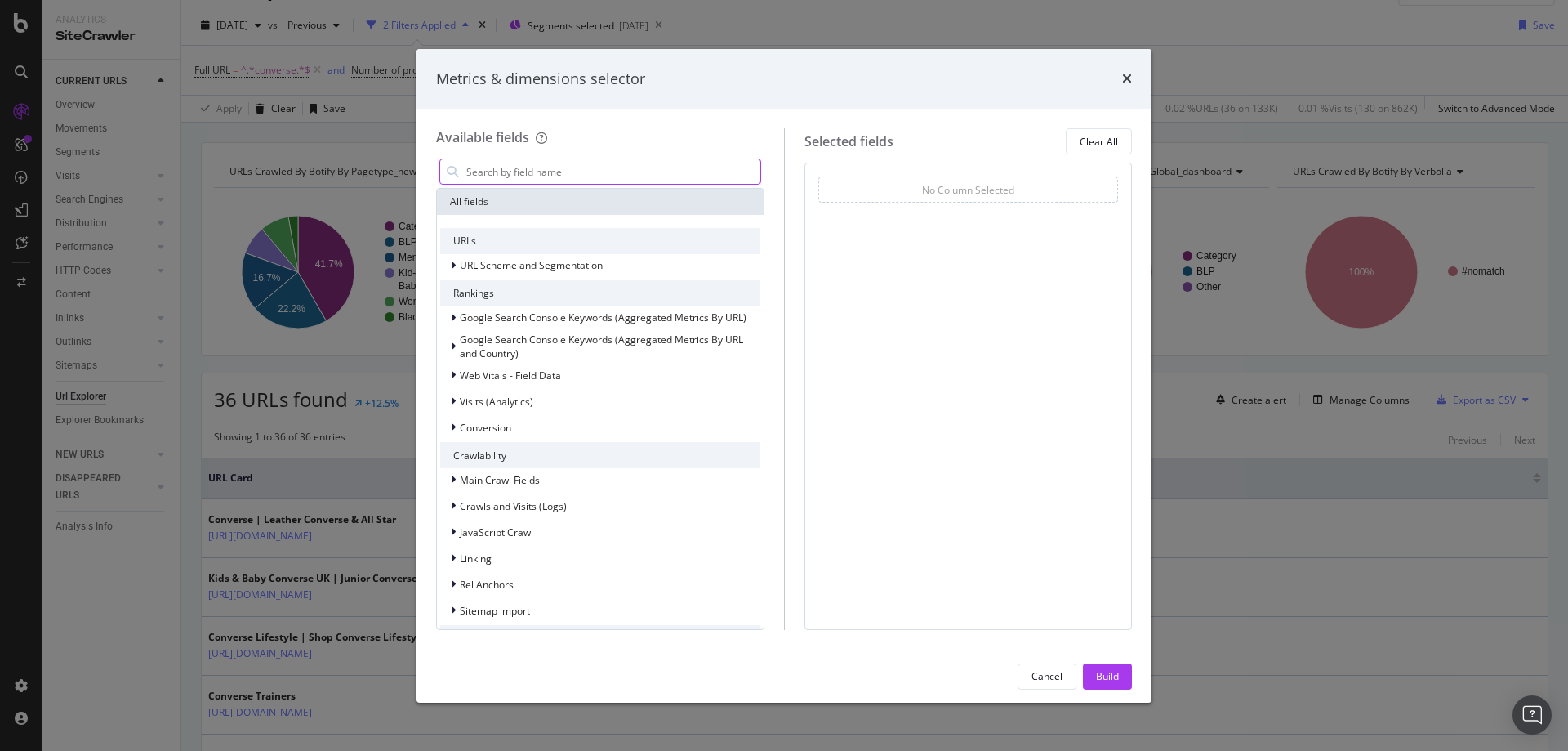
click at [503, 173] on input "modal" at bounding box center [613, 171] width 295 height 25
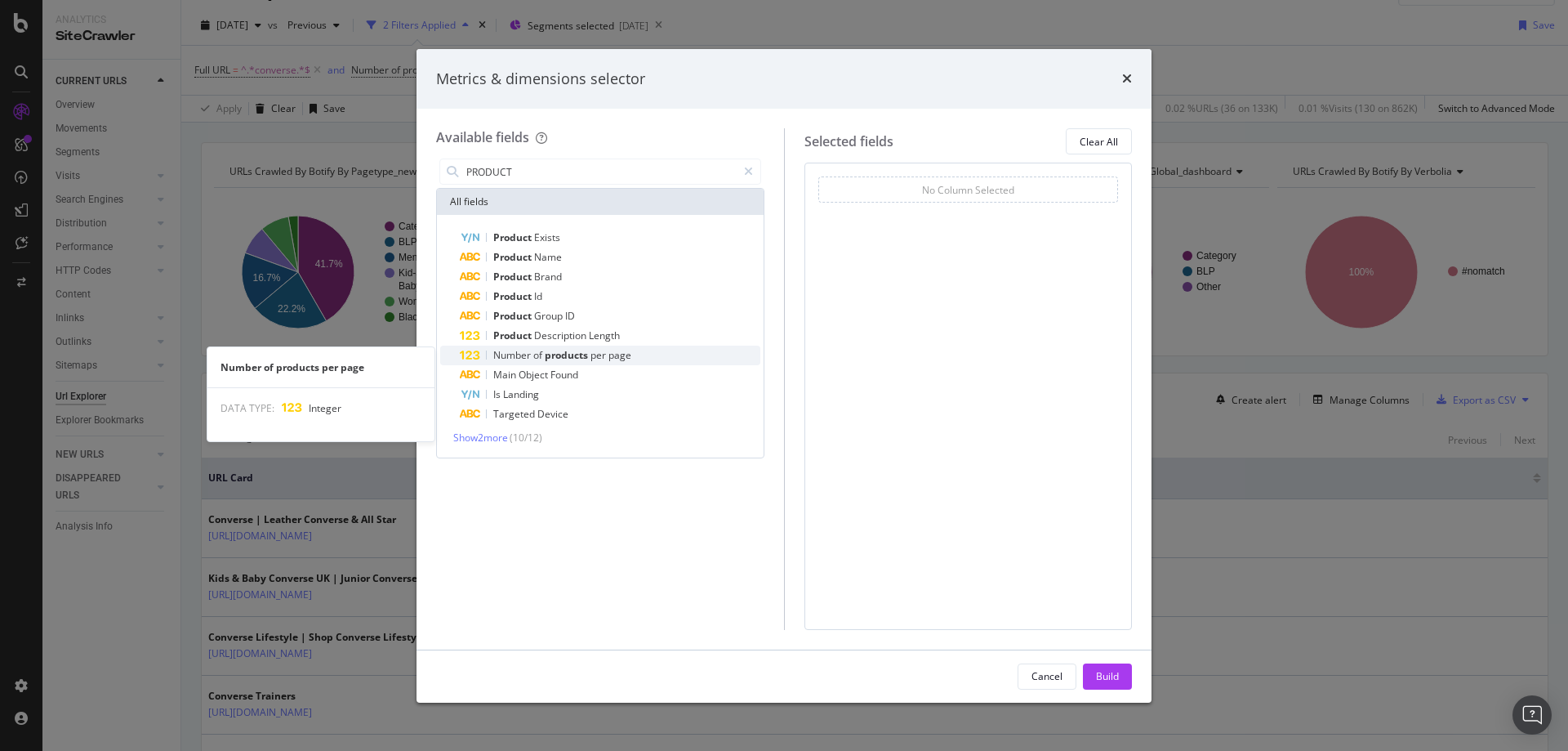
type input "PRODUCT"
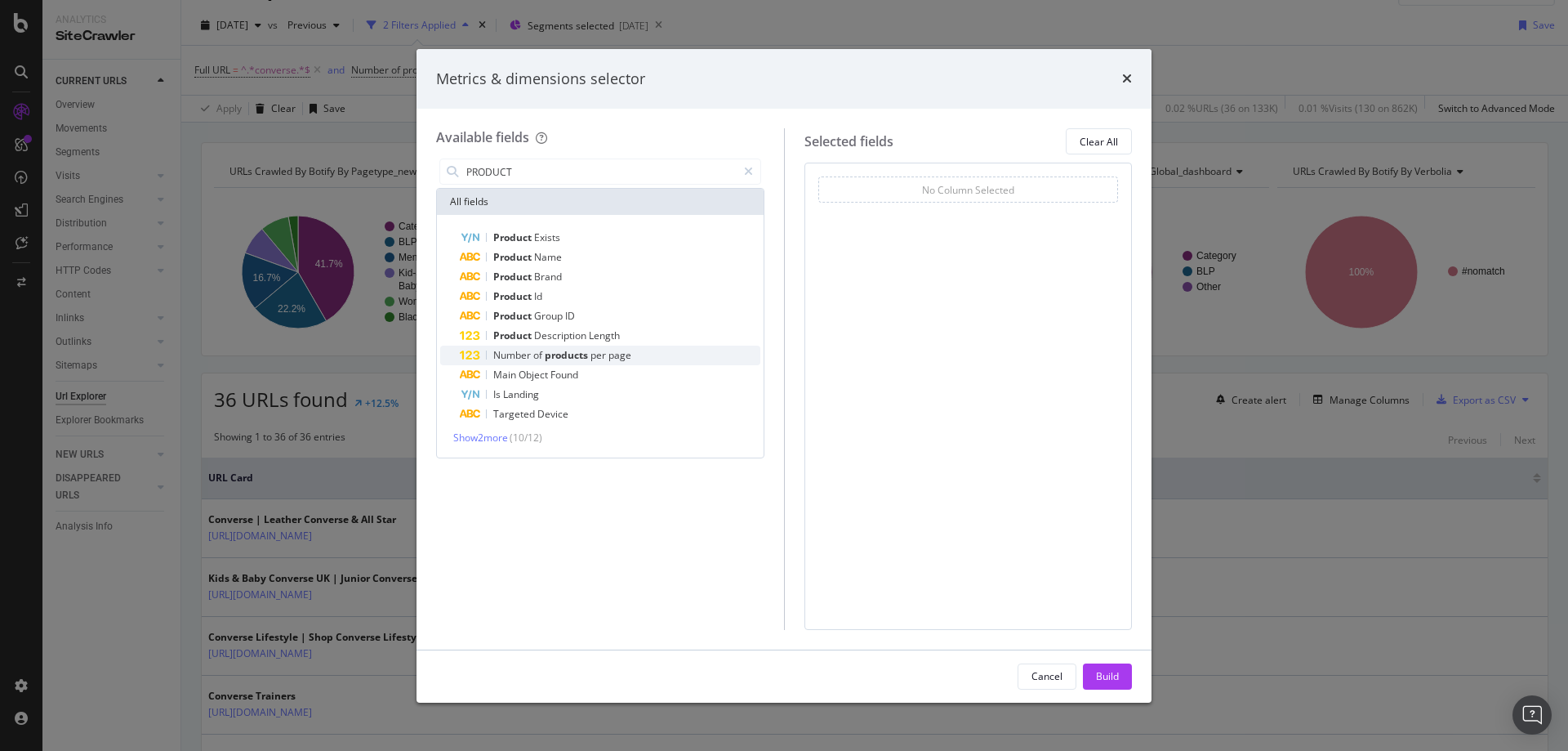
click at [508, 352] on span "Number" at bounding box center [513, 355] width 40 height 14
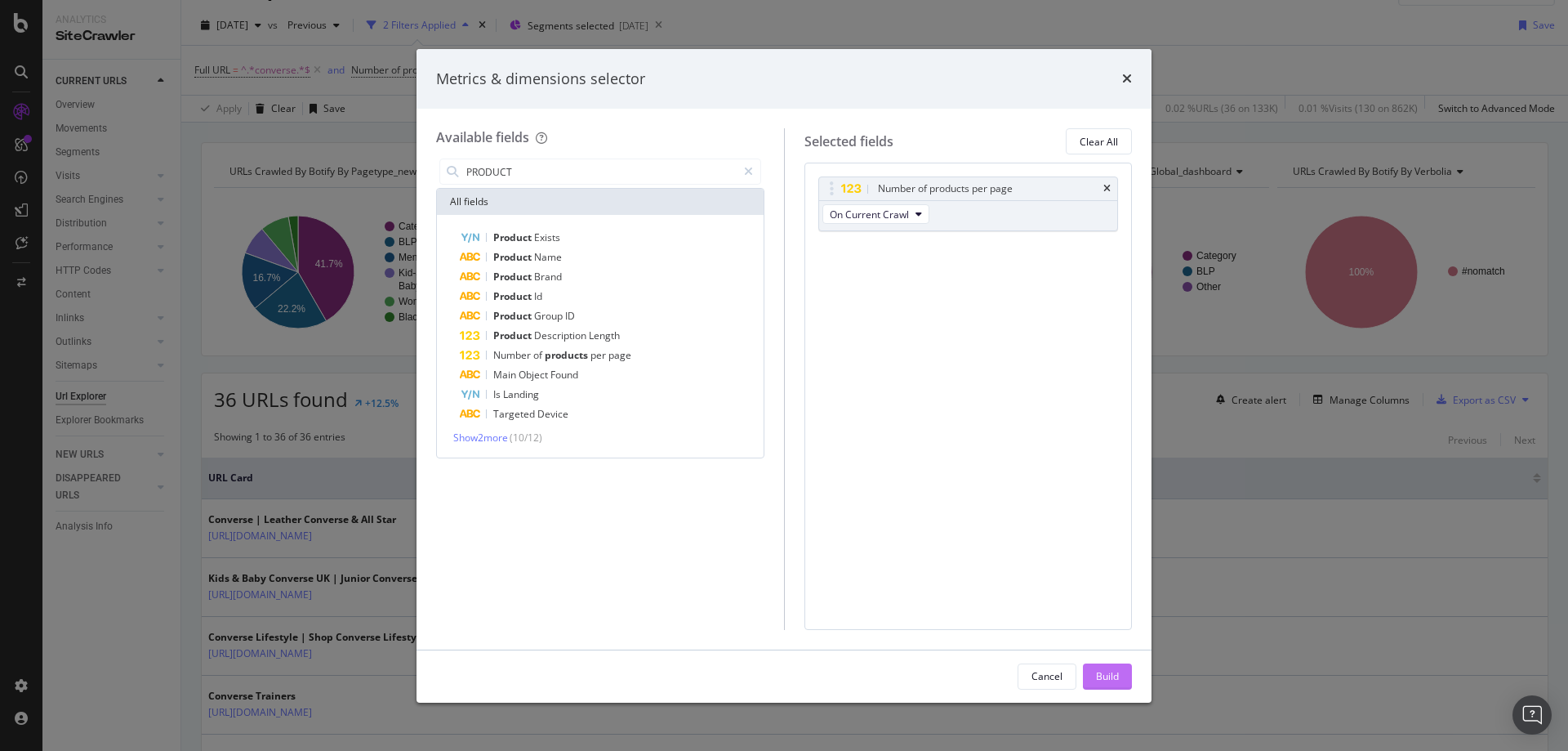
click at [1112, 683] on div "Build" at bounding box center [1108, 676] width 23 height 14
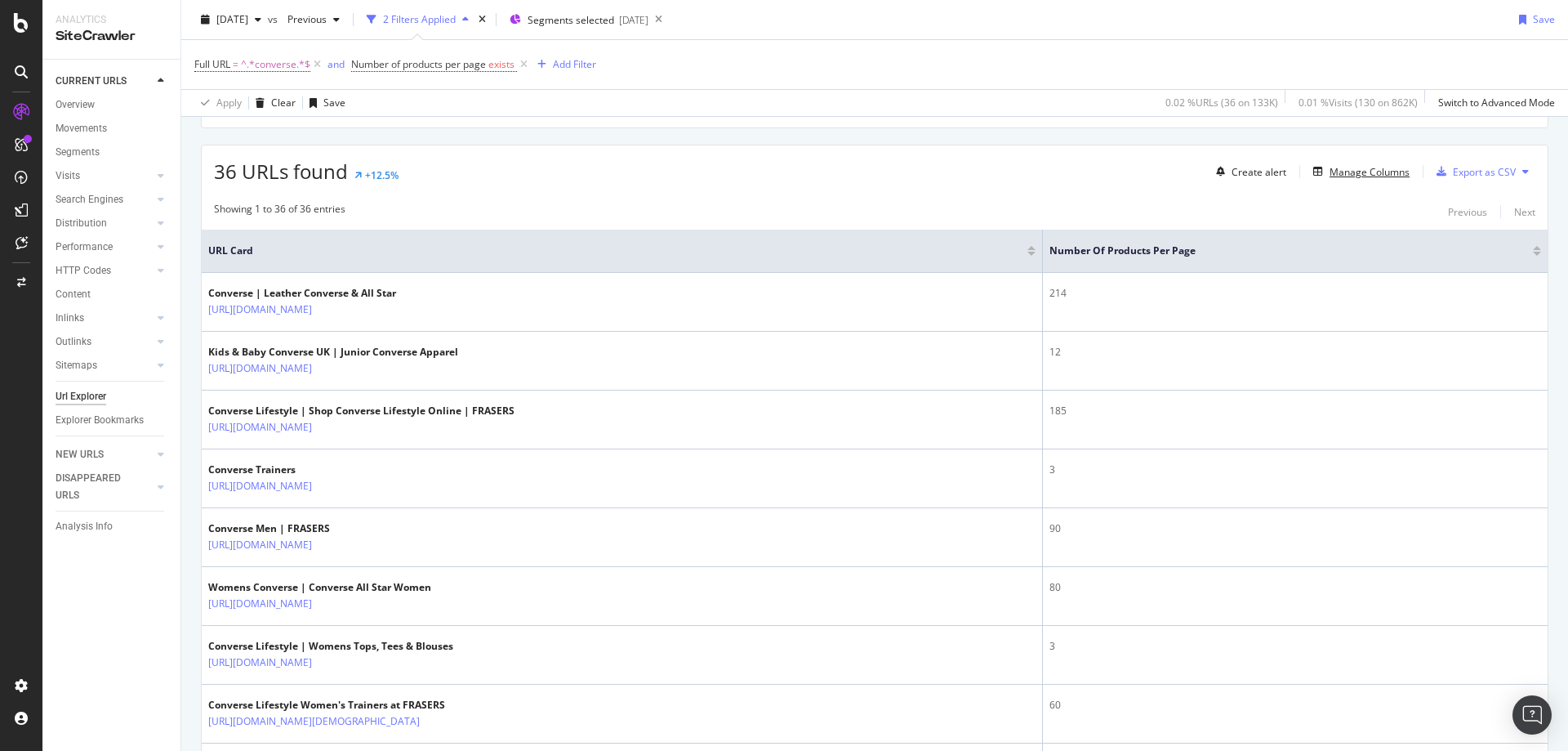
scroll to position [265, 0]
click at [1342, 170] on div "Manage Columns" at bounding box center [1370, 170] width 80 height 14
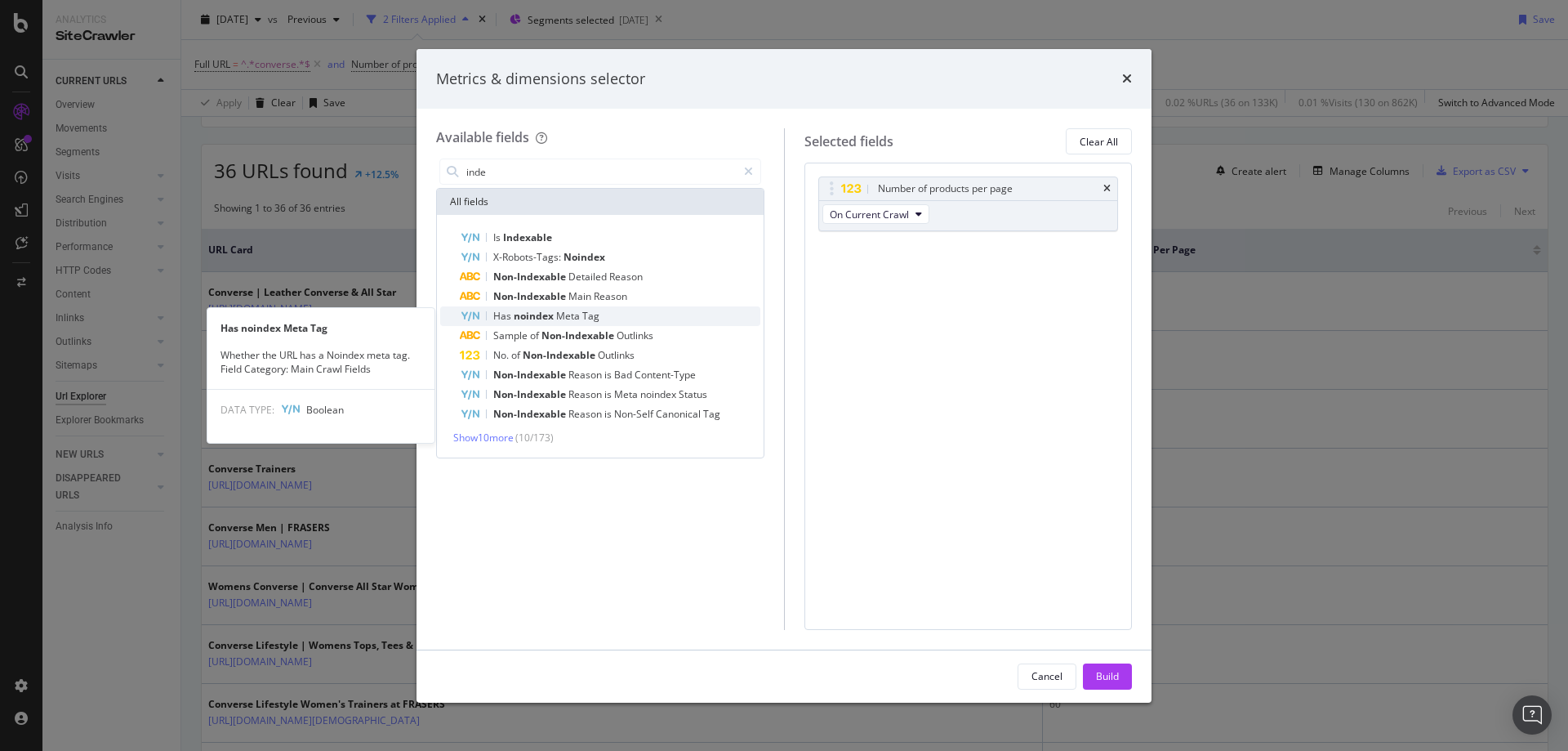
type input "inde"
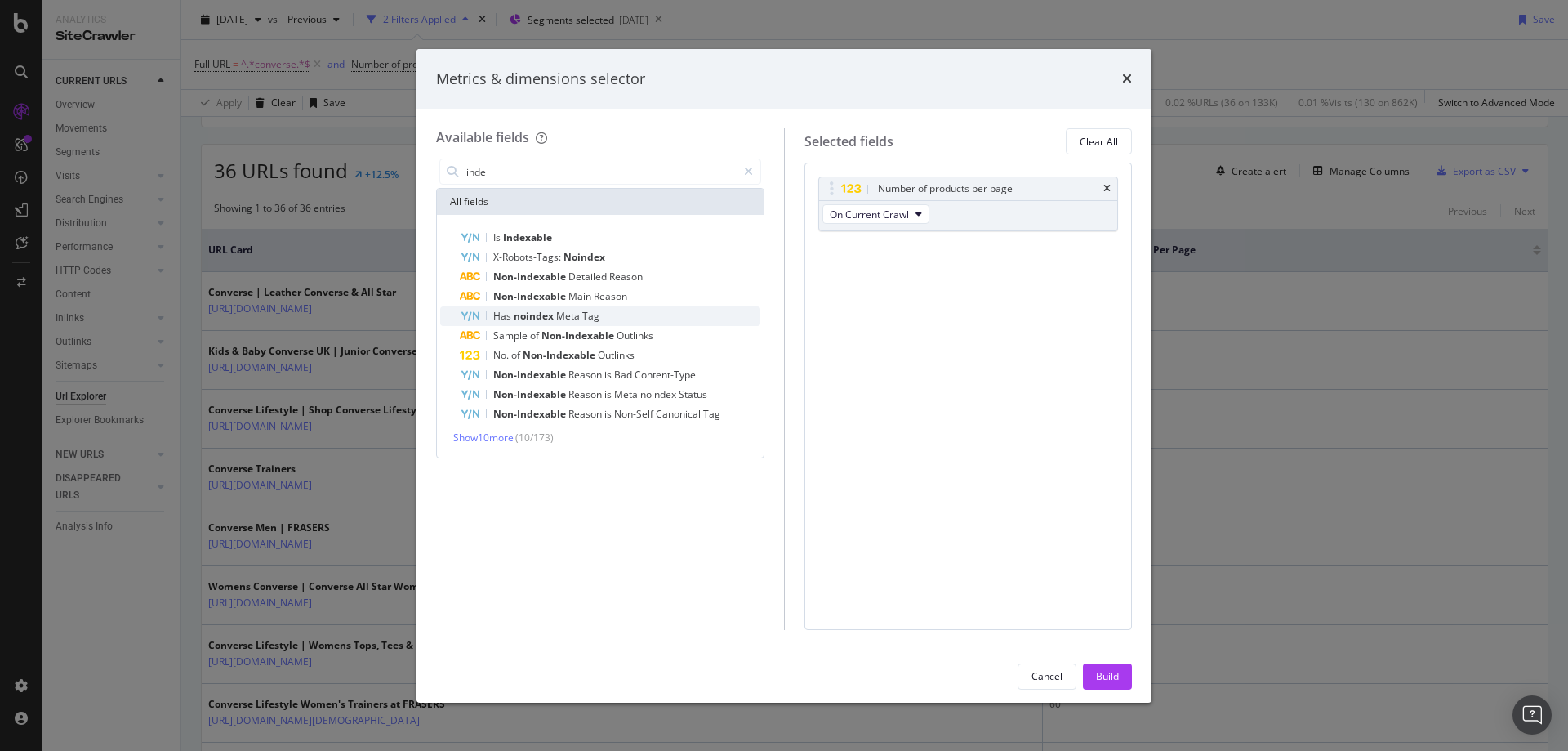
click at [565, 313] on span "Meta" at bounding box center [570, 315] width 27 height 14
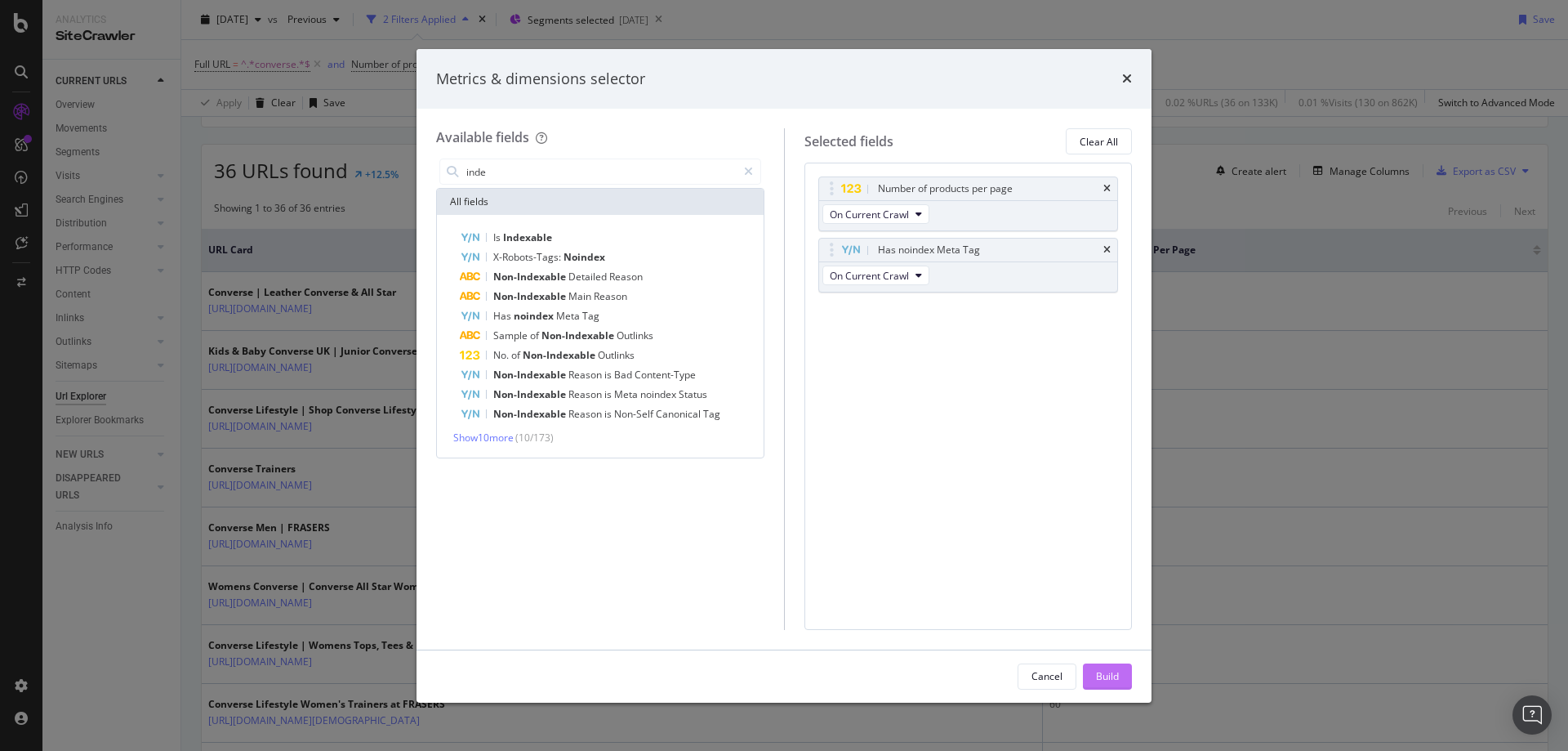
click at [1104, 676] on div "Build" at bounding box center [1108, 676] width 23 height 14
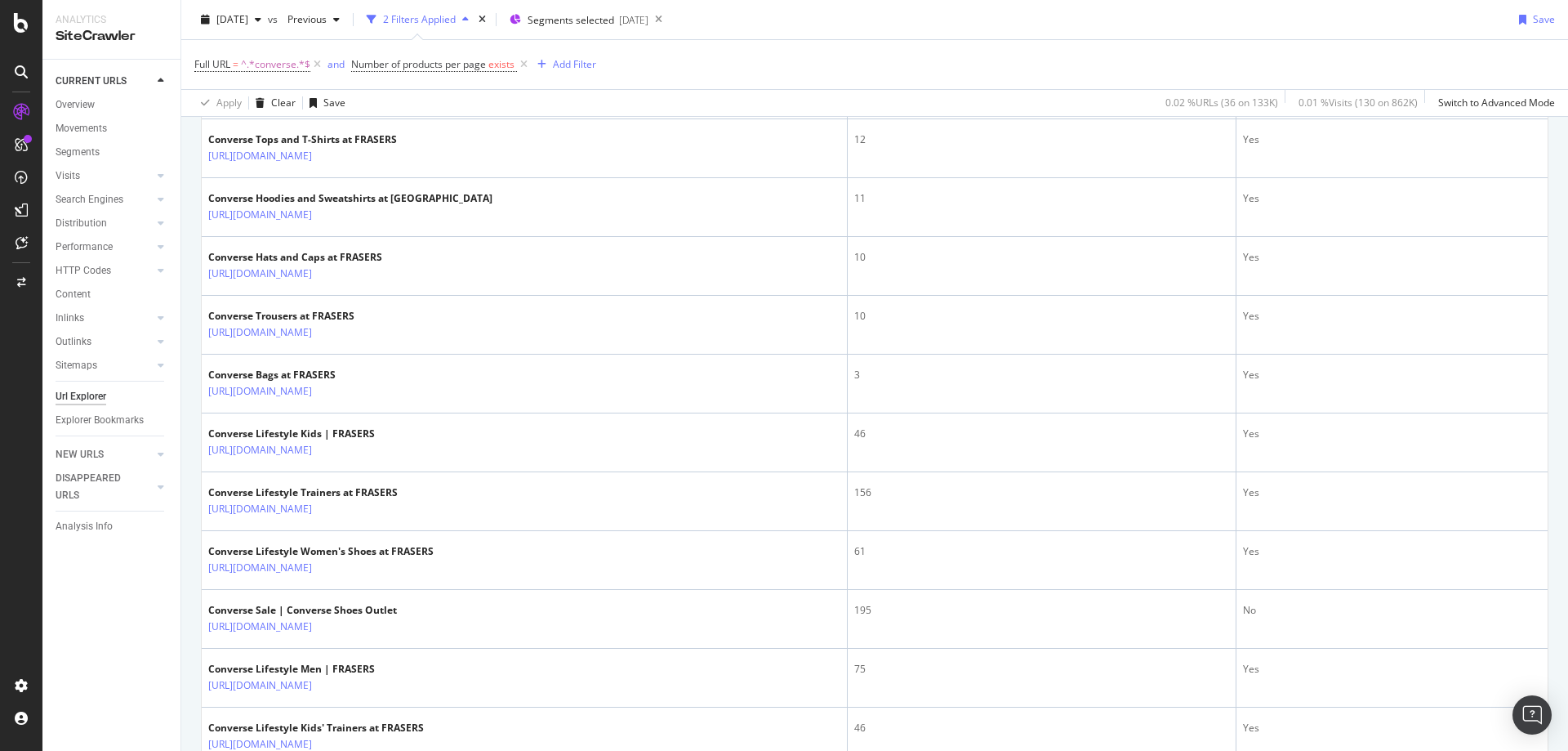
scroll to position [359, 0]
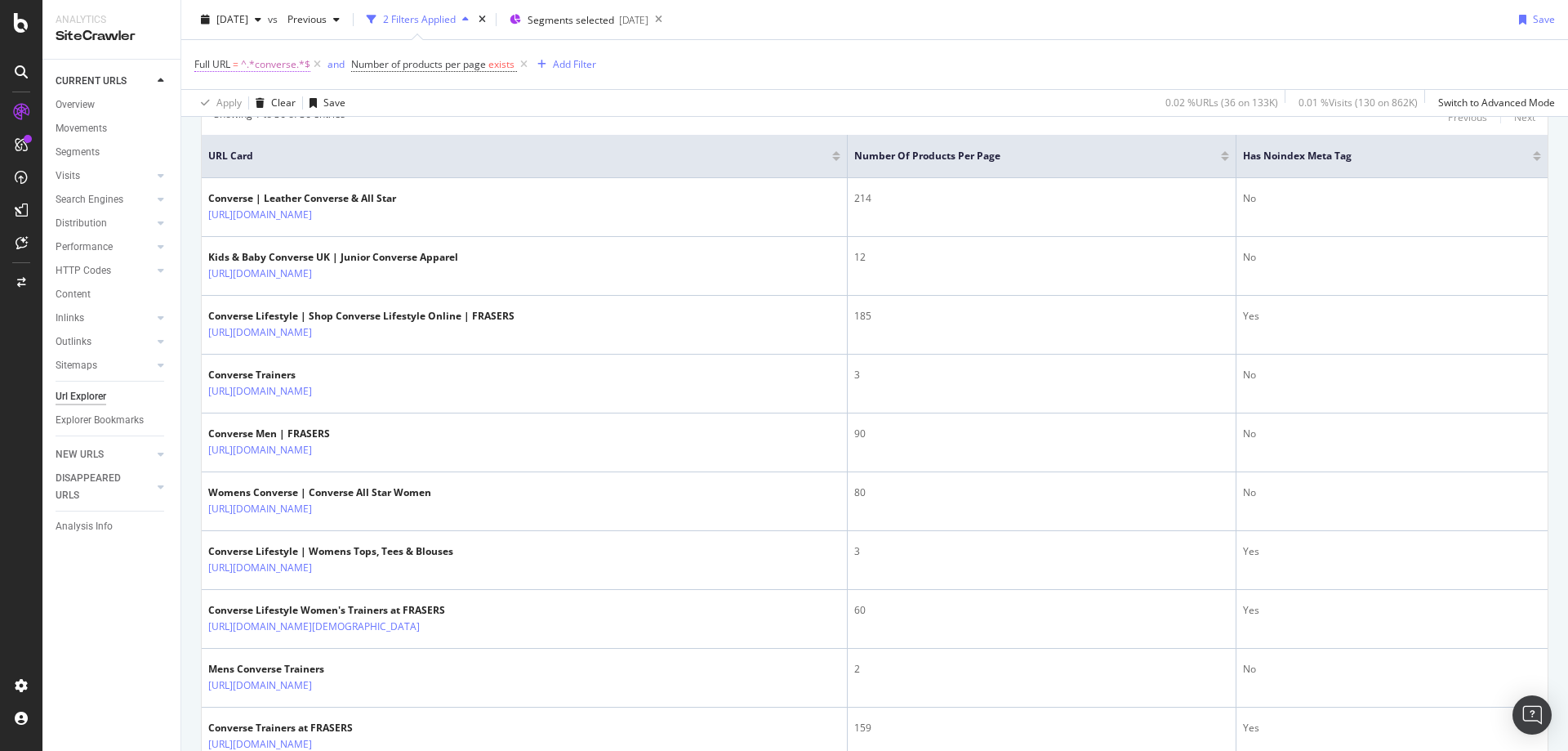
click at [286, 61] on span "^.*converse.*$" at bounding box center [276, 64] width 69 height 23
click at [262, 126] on input "converse" at bounding box center [286, 133] width 154 height 27
click at [218, 134] on input "converse" at bounding box center [286, 133] width 154 height 27
click at [217, 134] on input "converse" at bounding box center [286, 133] width 154 height 27
type input "/brand/converse"
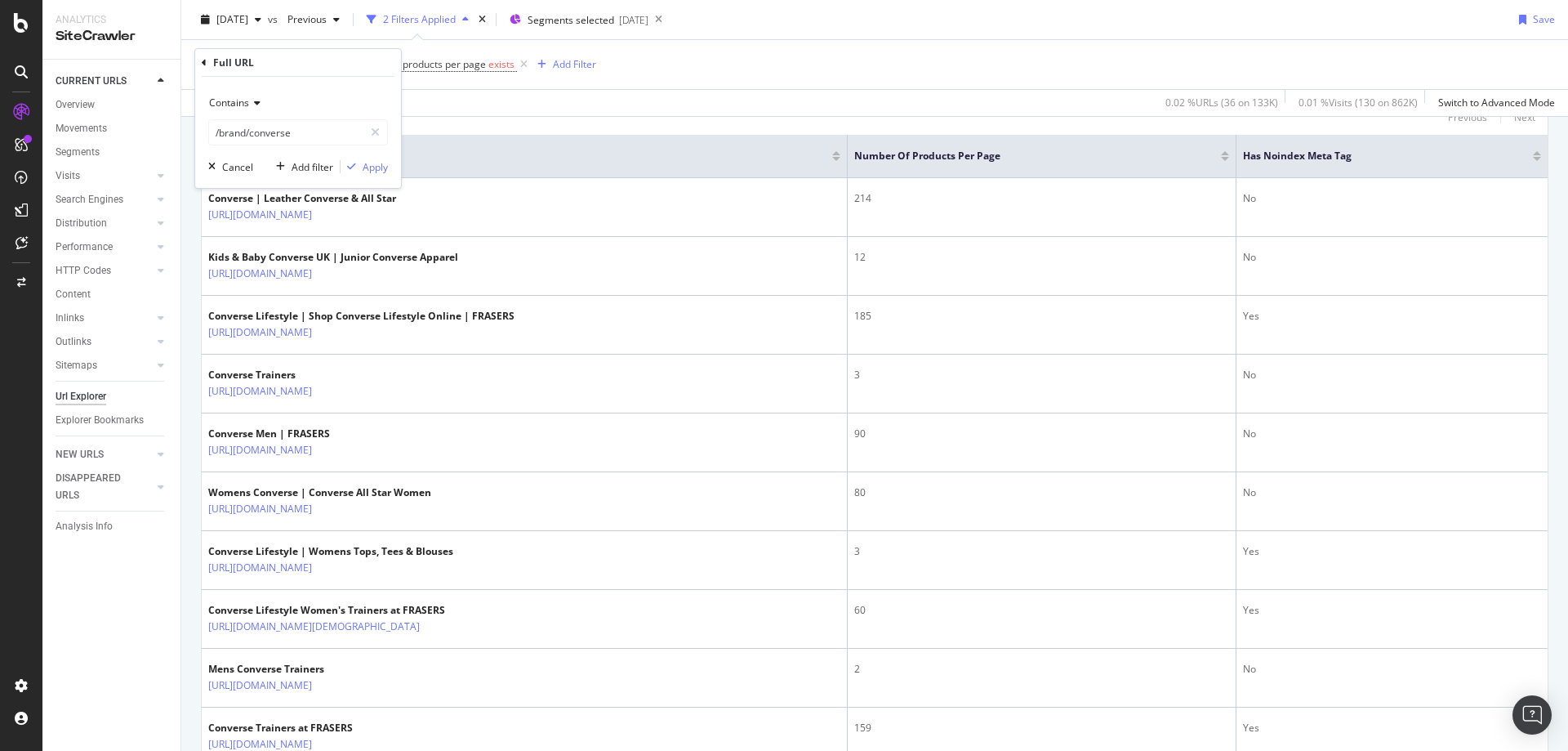
click at [356, 175] on div "Contains /brand/converse Cancel Add filter Apply" at bounding box center [297, 132] width 205 height 111
click at [374, 171] on div "Apply" at bounding box center [375, 167] width 26 height 14
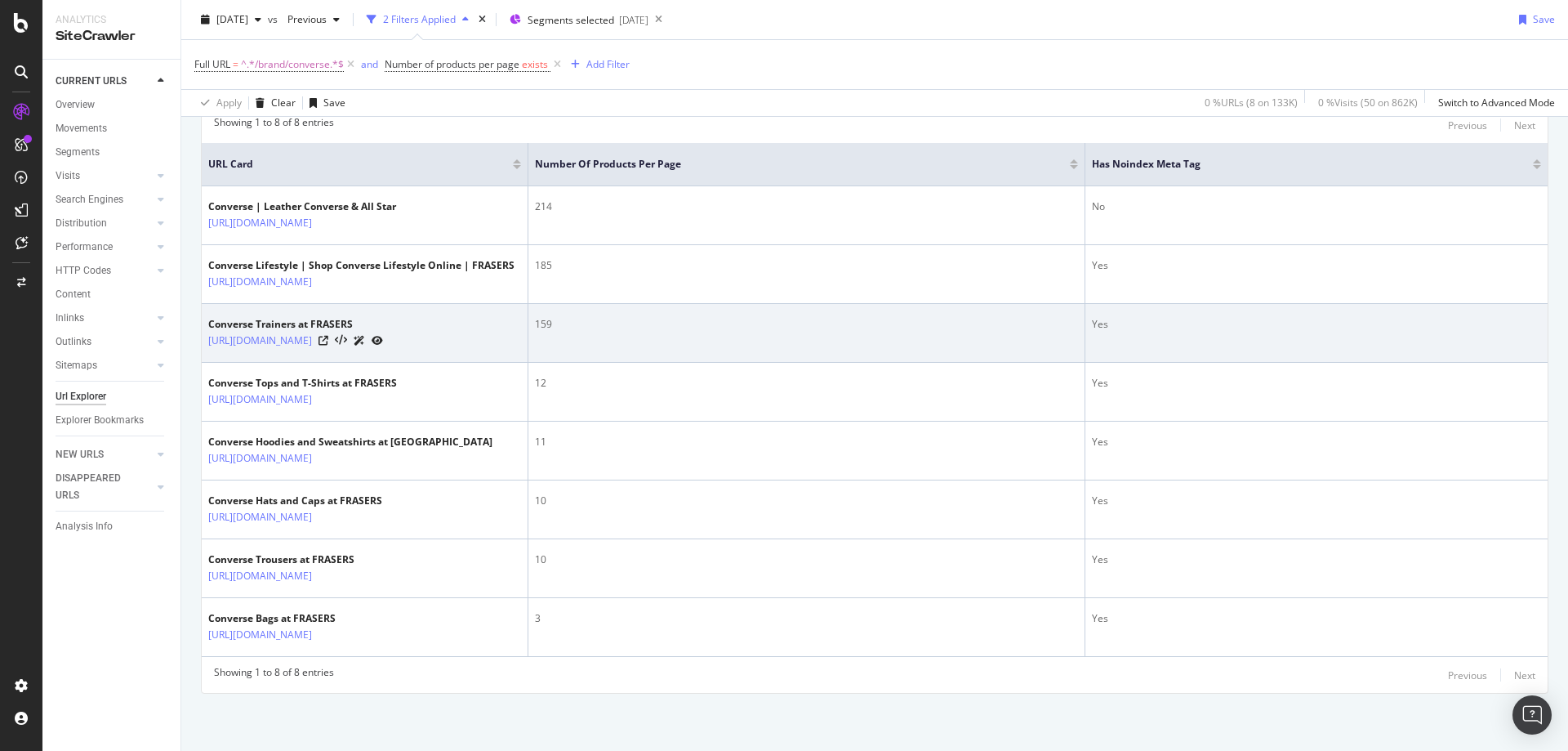
scroll to position [459, 0]
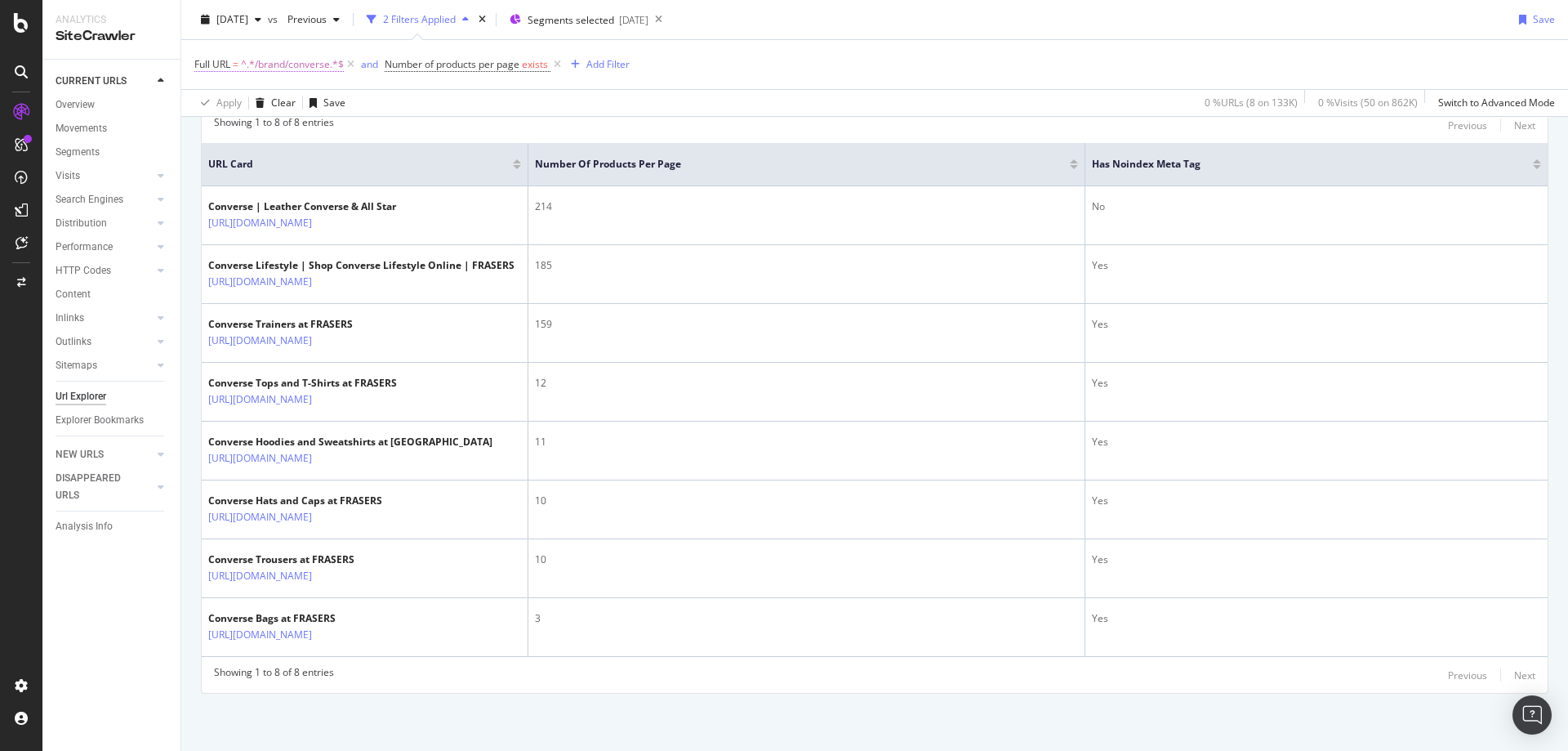
click at [292, 68] on span "^.*/brand/converse.*$" at bounding box center [293, 64] width 103 height 23
click at [297, 140] on input "/brand/converse" at bounding box center [286, 133] width 154 height 27
type input "/aspinal-of-[GEOGRAPHIC_DATA]"
click at [352, 169] on icon "button" at bounding box center [351, 167] width 9 height 9
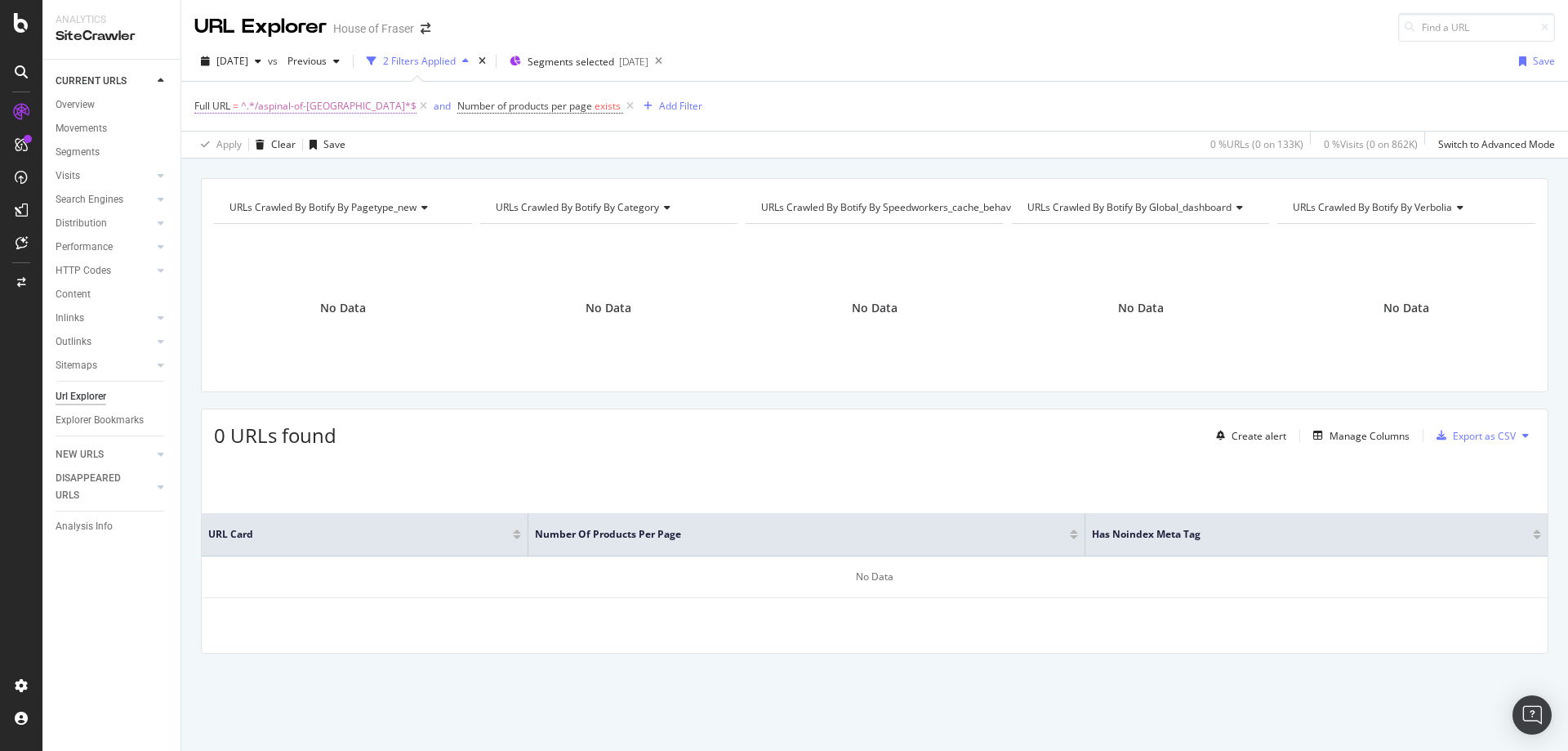
click at [324, 106] on span "^.*/aspinal-of-[GEOGRAPHIC_DATA]*$" at bounding box center [329, 106] width 175 height 23
click at [330, 176] on input "/aspinal-of-[GEOGRAPHIC_DATA]" at bounding box center [286, 174] width 154 height 27
type input "/[PERSON_NAME]"
click at [368, 207] on div "Apply" at bounding box center [375, 208] width 26 height 14
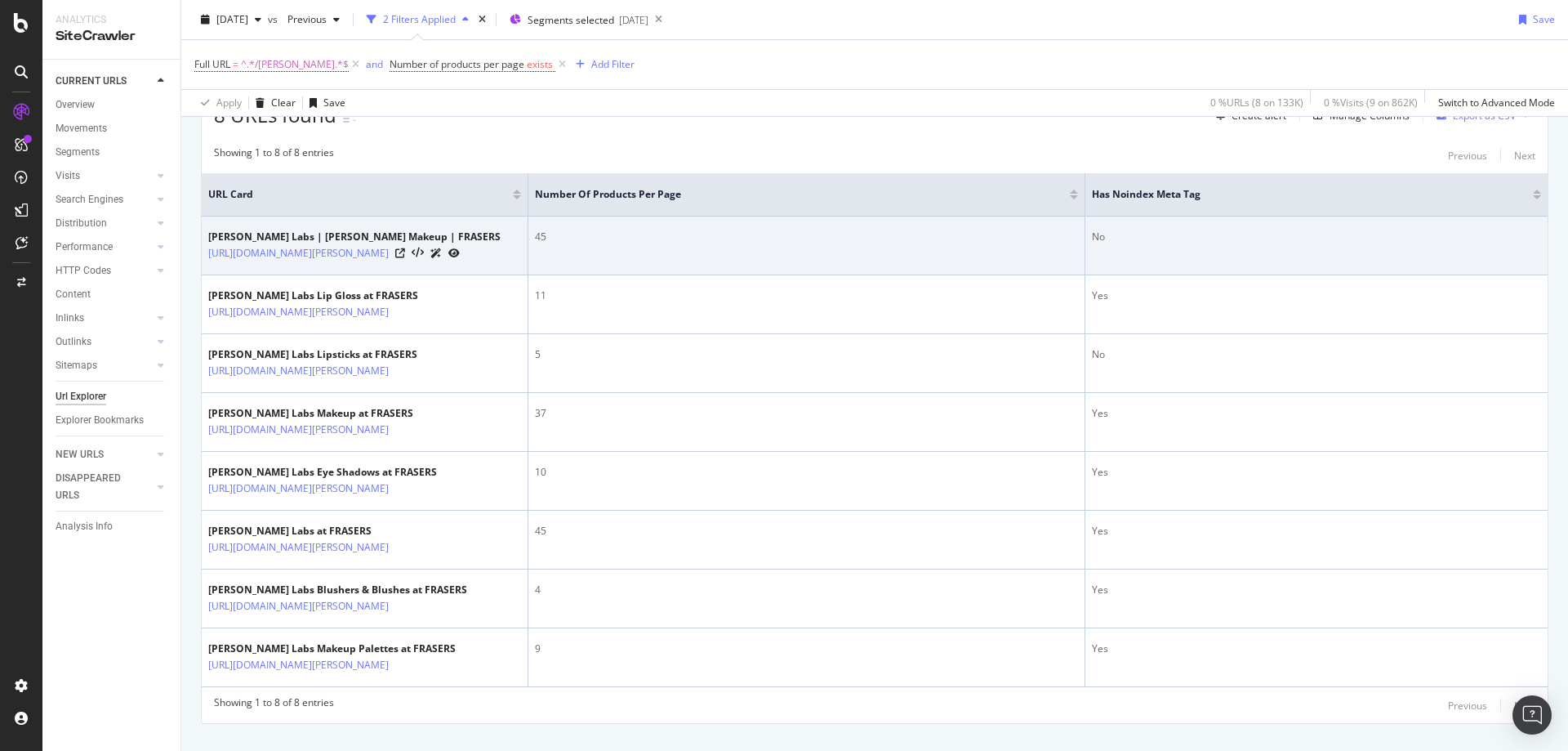
scroll to position [319, 0]
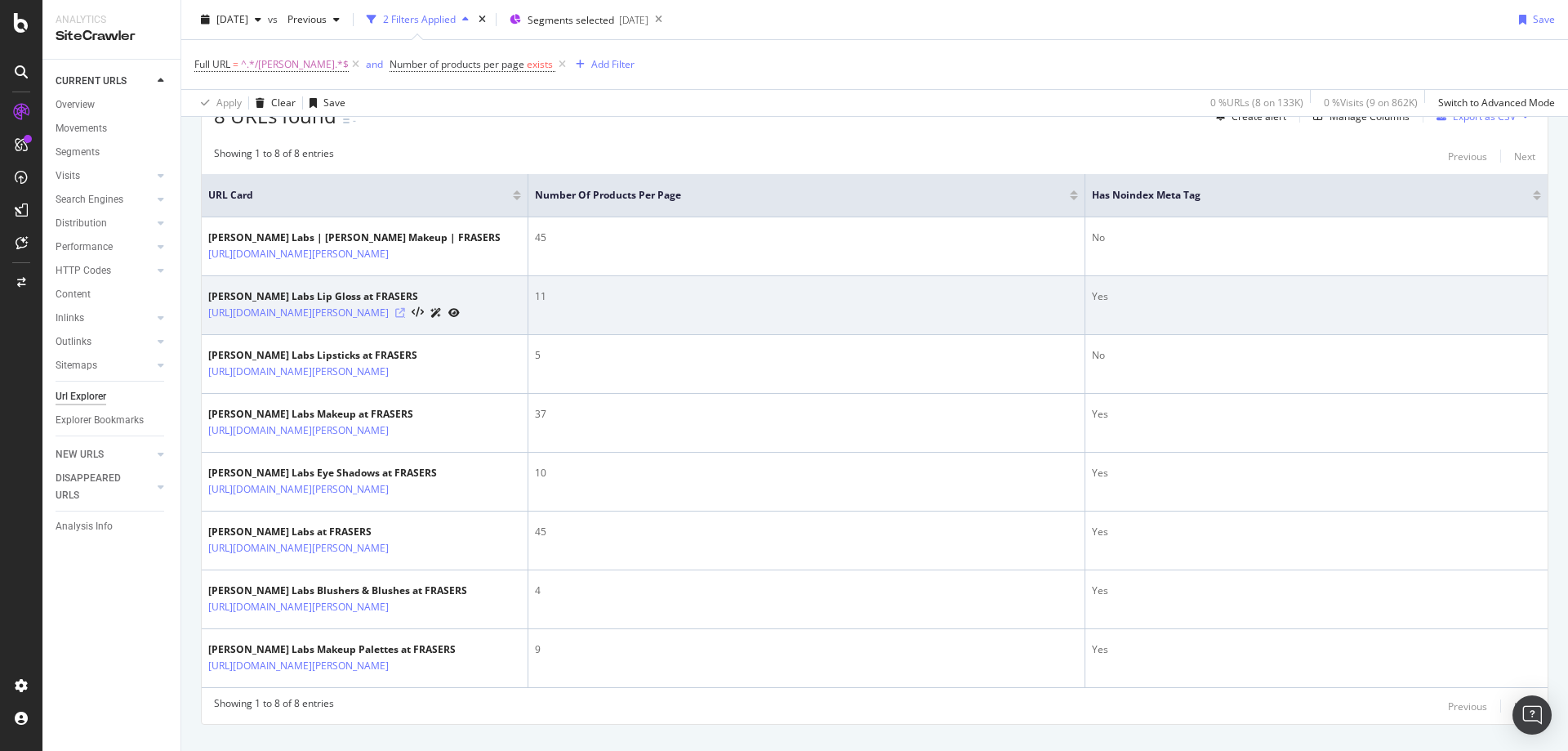
click at [405, 318] on icon at bounding box center [401, 313] width 9 height 9
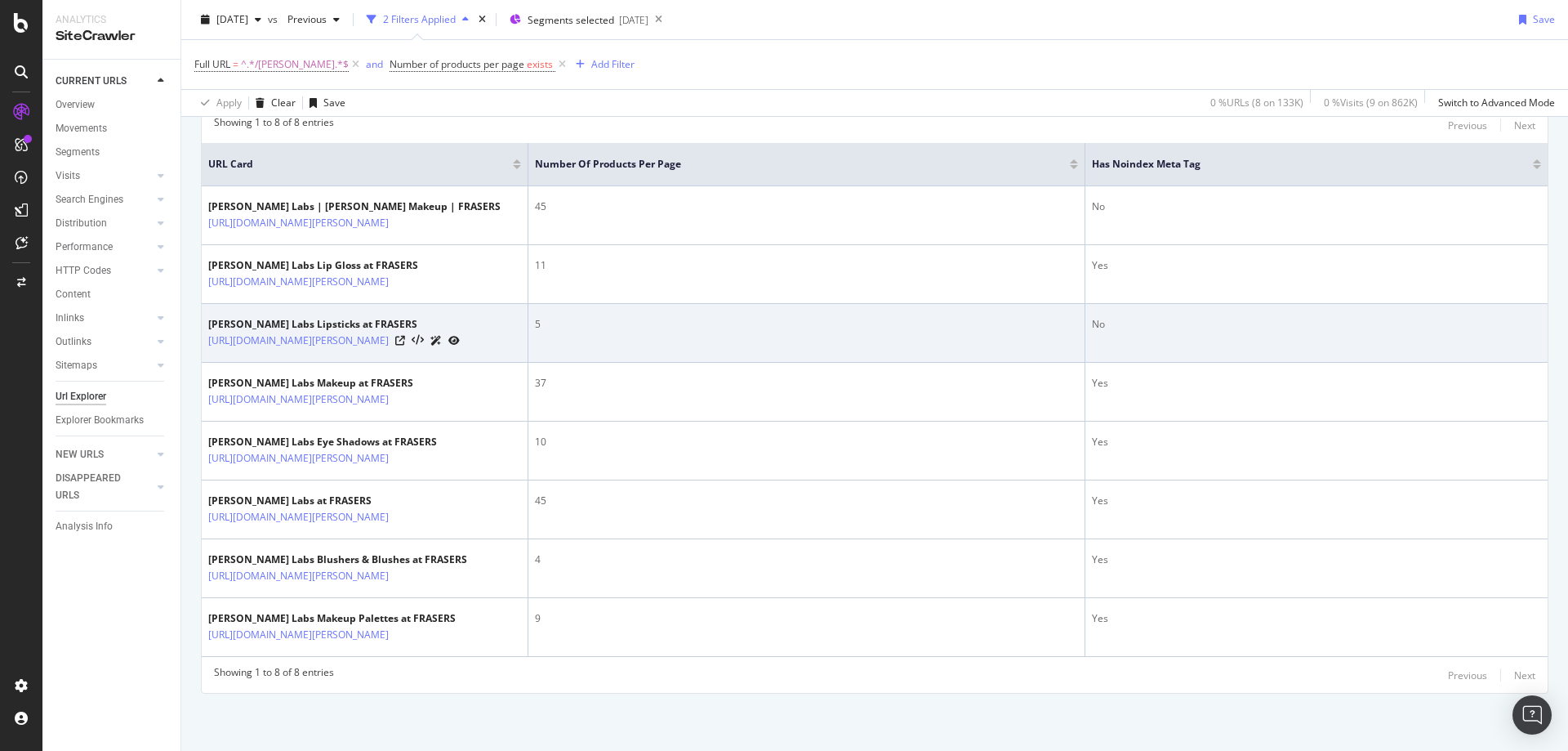
scroll to position [474, 0]
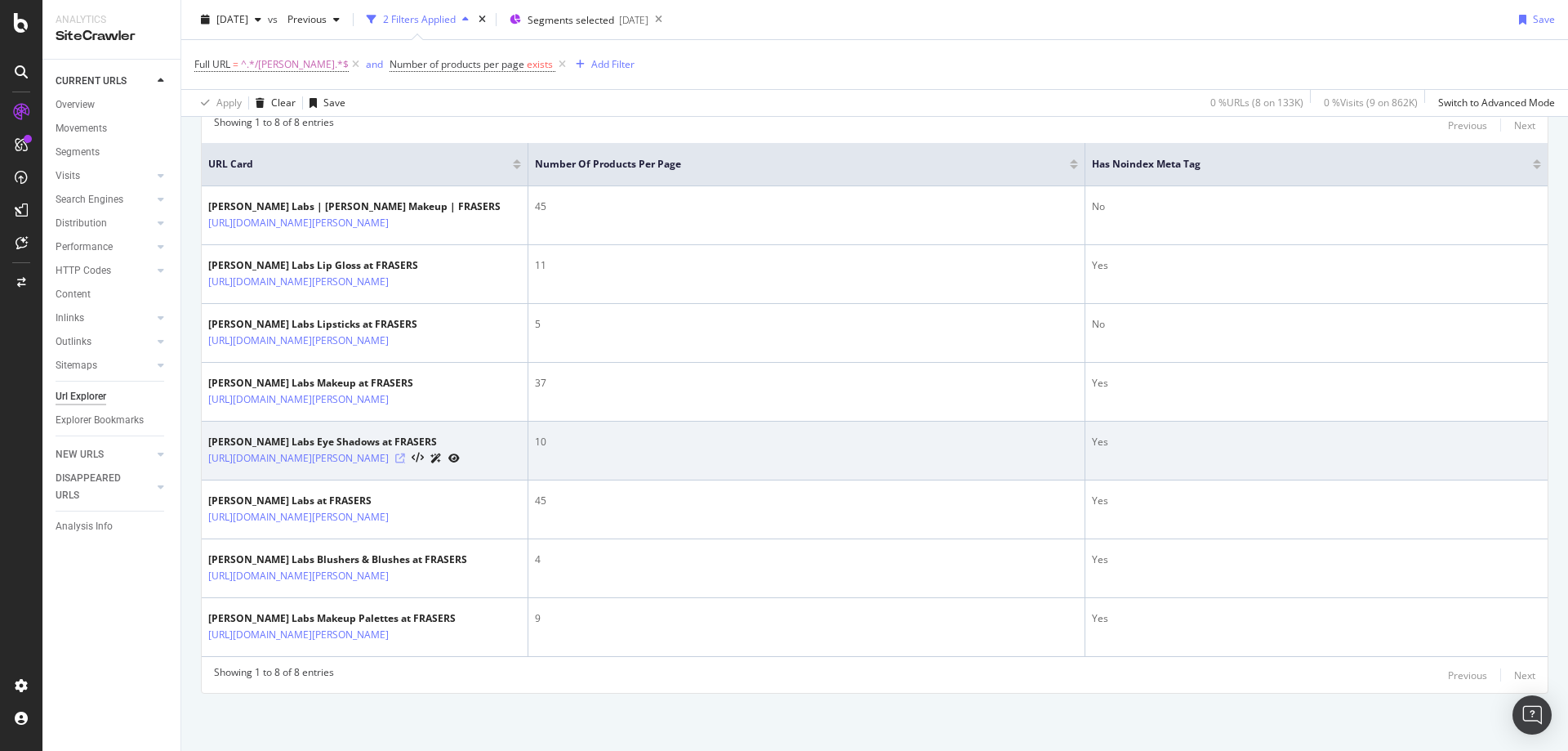
click at [405, 454] on icon at bounding box center [401, 458] width 9 height 9
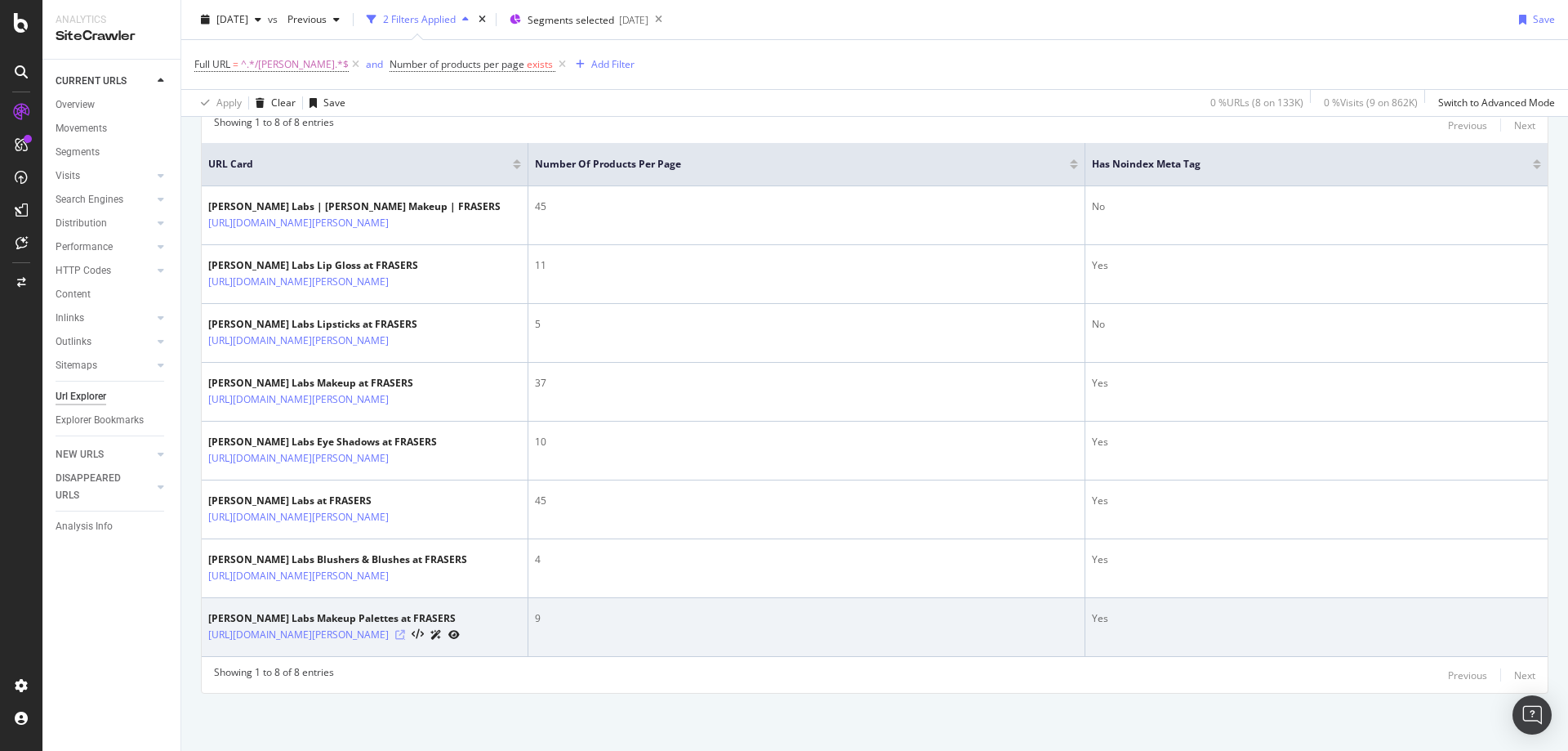
click at [405, 630] on icon at bounding box center [401, 635] width 9 height 9
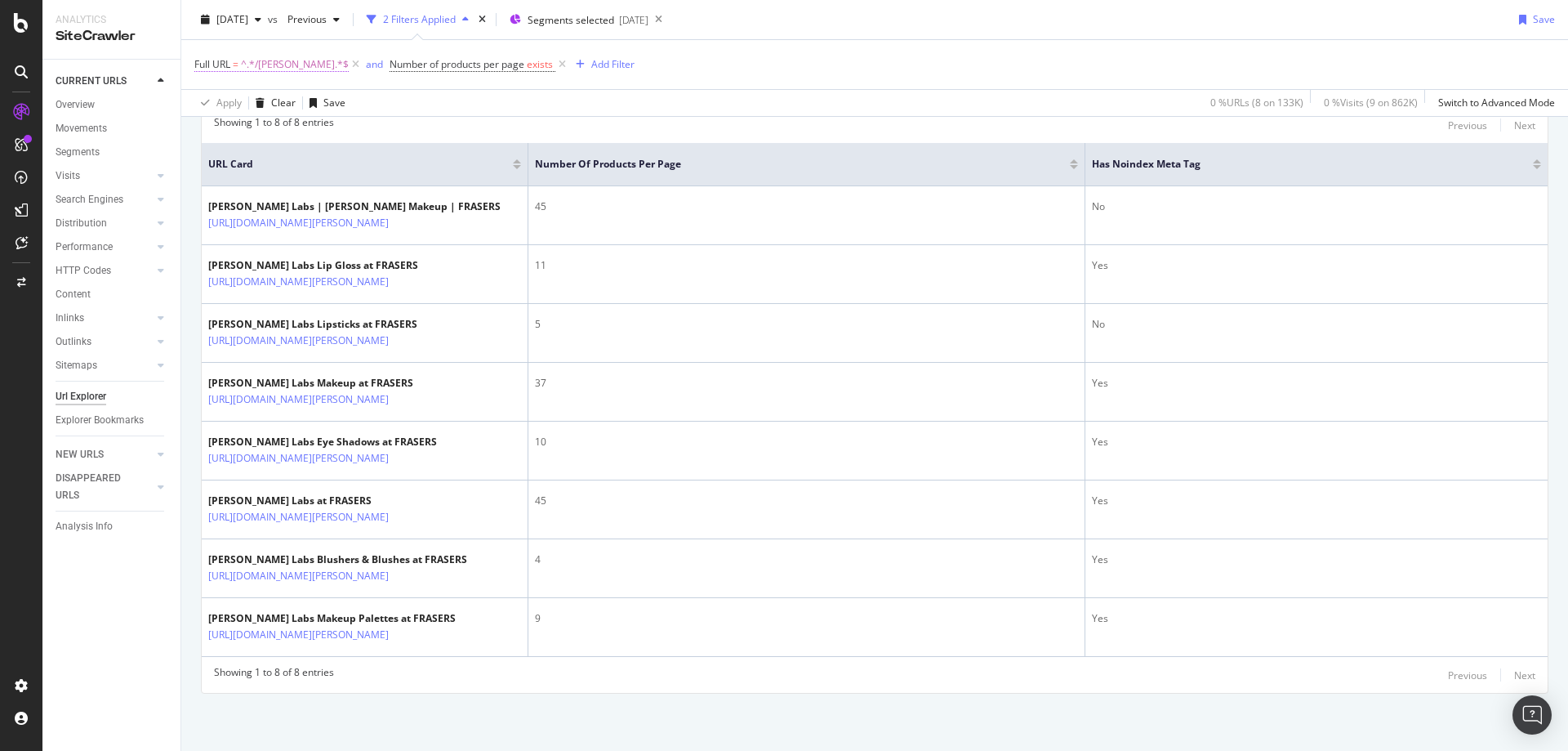
click at [293, 70] on span "^.*/[PERSON_NAME].*$" at bounding box center [295, 64] width 108 height 23
click at [280, 128] on input "/[PERSON_NAME]" at bounding box center [286, 133] width 154 height 27
click at [278, 134] on input "/[PERSON_NAME]" at bounding box center [286, 133] width 154 height 27
type input "/reima"
click at [371, 167] on div "Apply" at bounding box center [375, 167] width 26 height 14
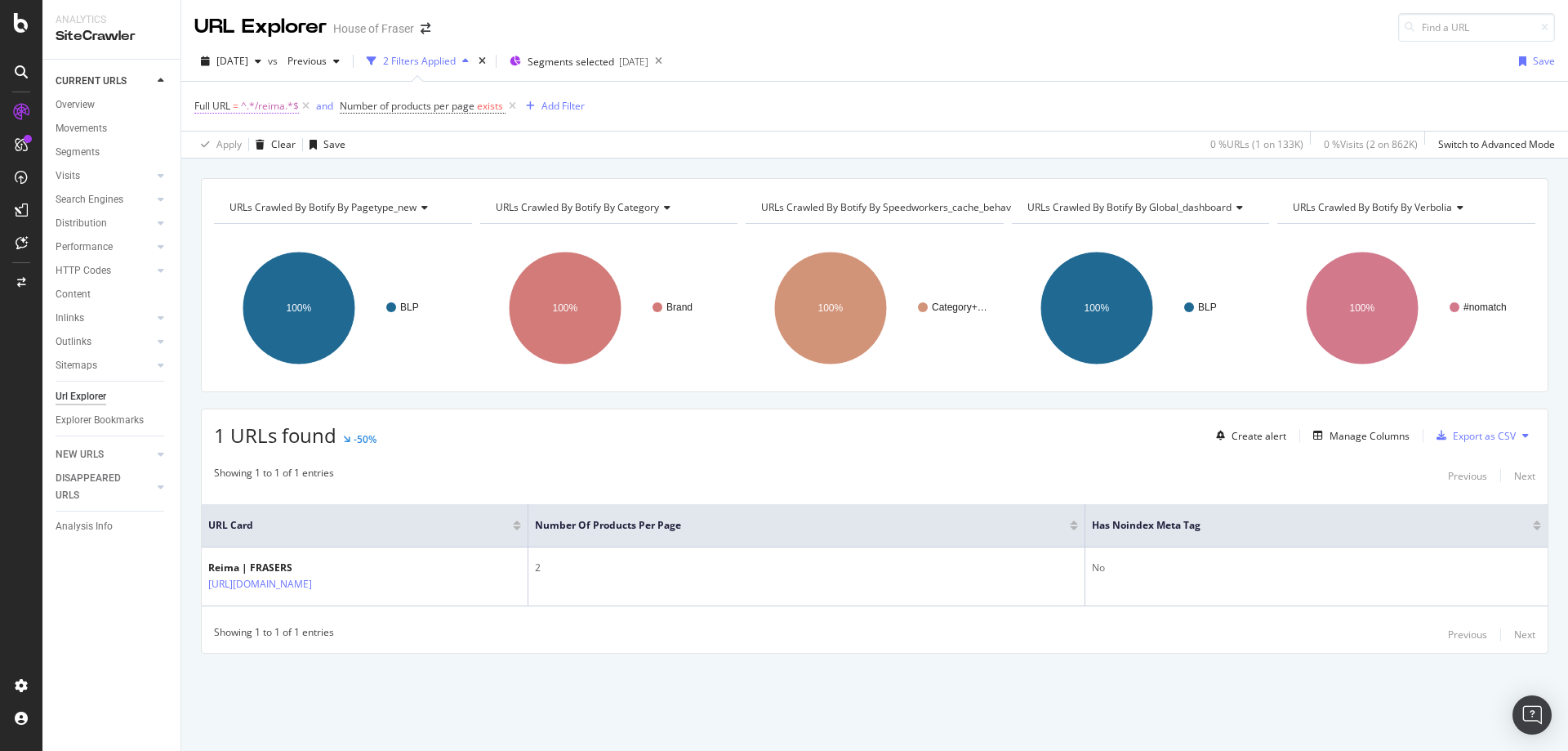
click at [276, 104] on span "^.*/reima.*$" at bounding box center [270, 106] width 58 height 23
click at [263, 174] on input "/reima" at bounding box center [286, 174] width 154 height 27
click at [254, 175] on input "/reima" at bounding box center [286, 174] width 154 height 27
type input "/[PERSON_NAME]"
click at [361, 202] on div "Apply" at bounding box center [365, 208] width 47 height 15
